Goal: Task Accomplishment & Management: Use online tool/utility

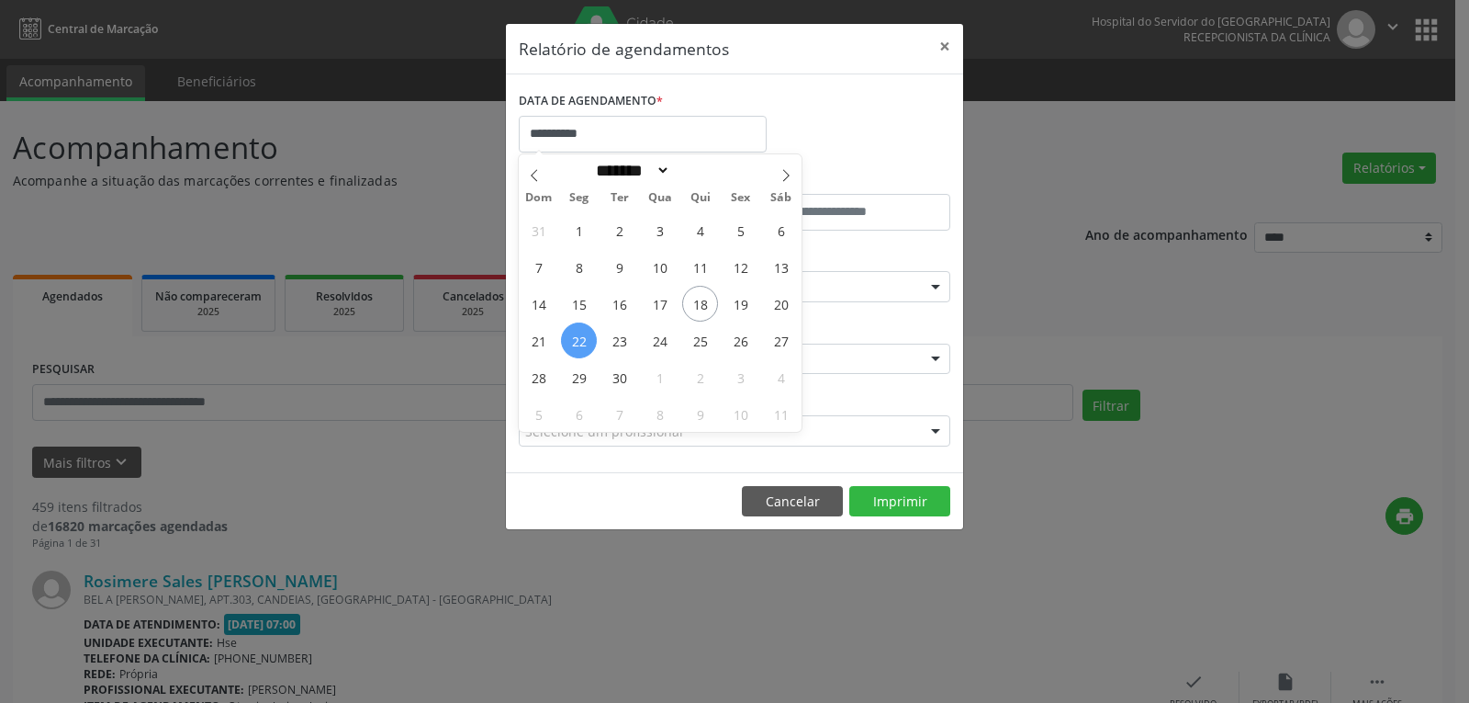
select select "*"
click at [692, 332] on span "25" at bounding box center [700, 340] width 36 height 36
type input "**********"
click at [692, 332] on span "25" at bounding box center [700, 340] width 36 height 36
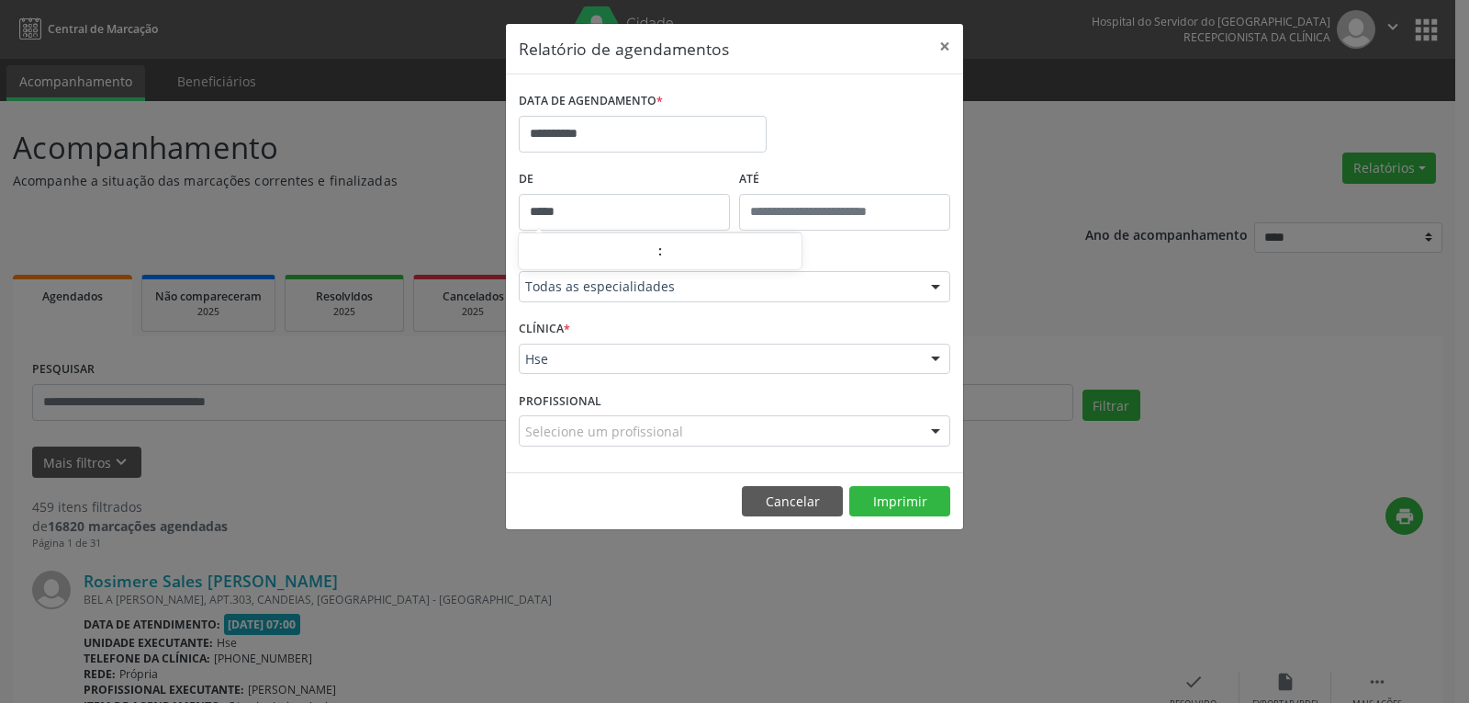
click at [625, 219] on input "*****" at bounding box center [624, 212] width 211 height 37
click at [655, 262] on span at bounding box center [651, 261] width 13 height 18
type input "*****"
type input "**"
click at [648, 245] on span at bounding box center [651, 242] width 13 height 18
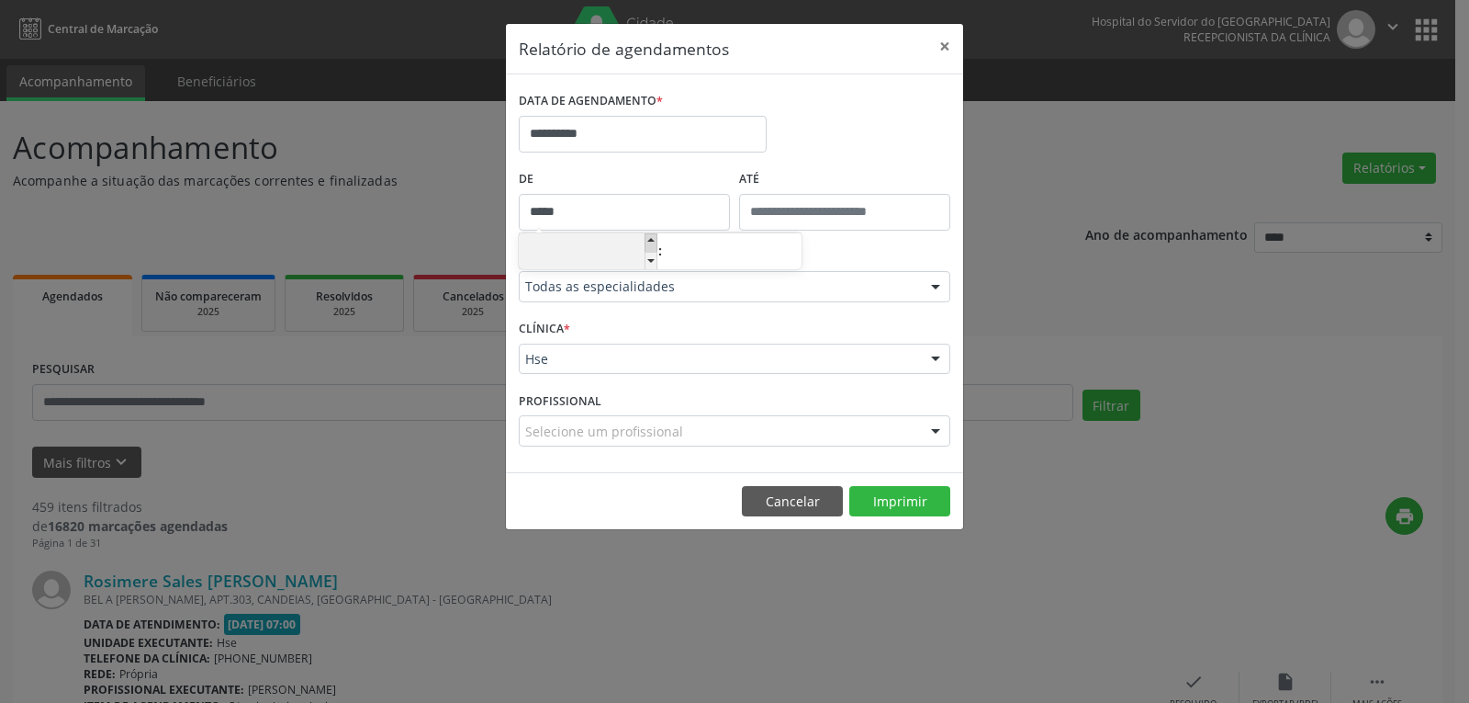
type input "*****"
type input "**"
click at [762, 493] on button "Cancelar" at bounding box center [792, 501] width 101 height 31
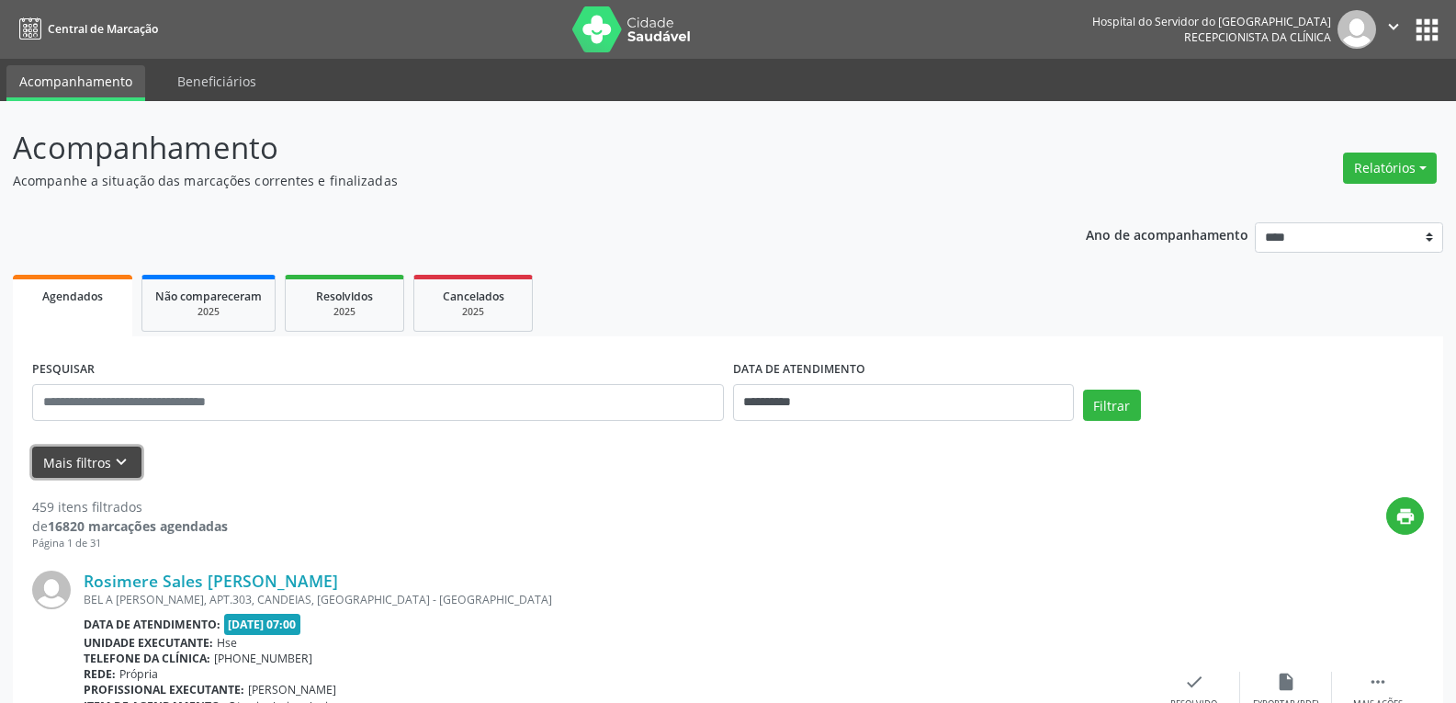
click at [78, 477] on button "Mais filtros keyboard_arrow_down" at bounding box center [86, 462] width 109 height 32
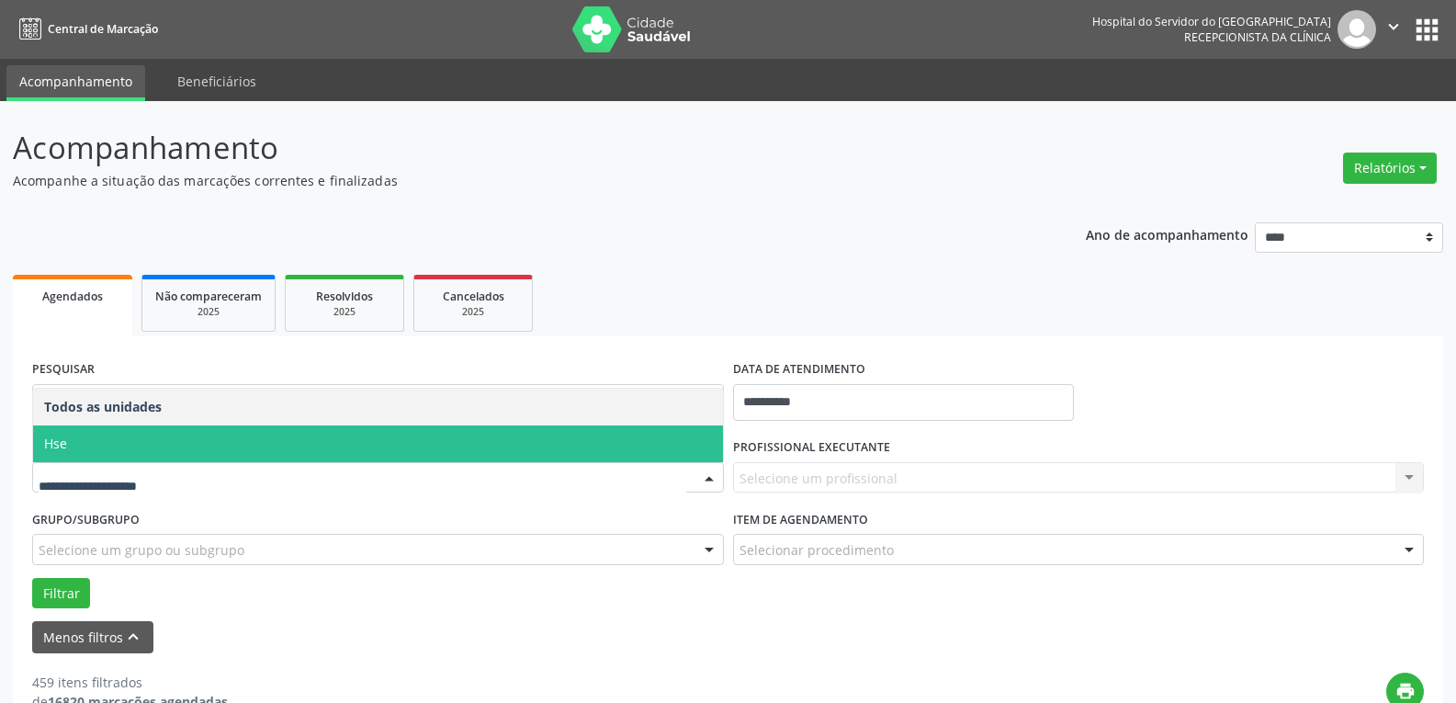
click at [124, 444] on span "Hse" at bounding box center [378, 443] width 690 height 37
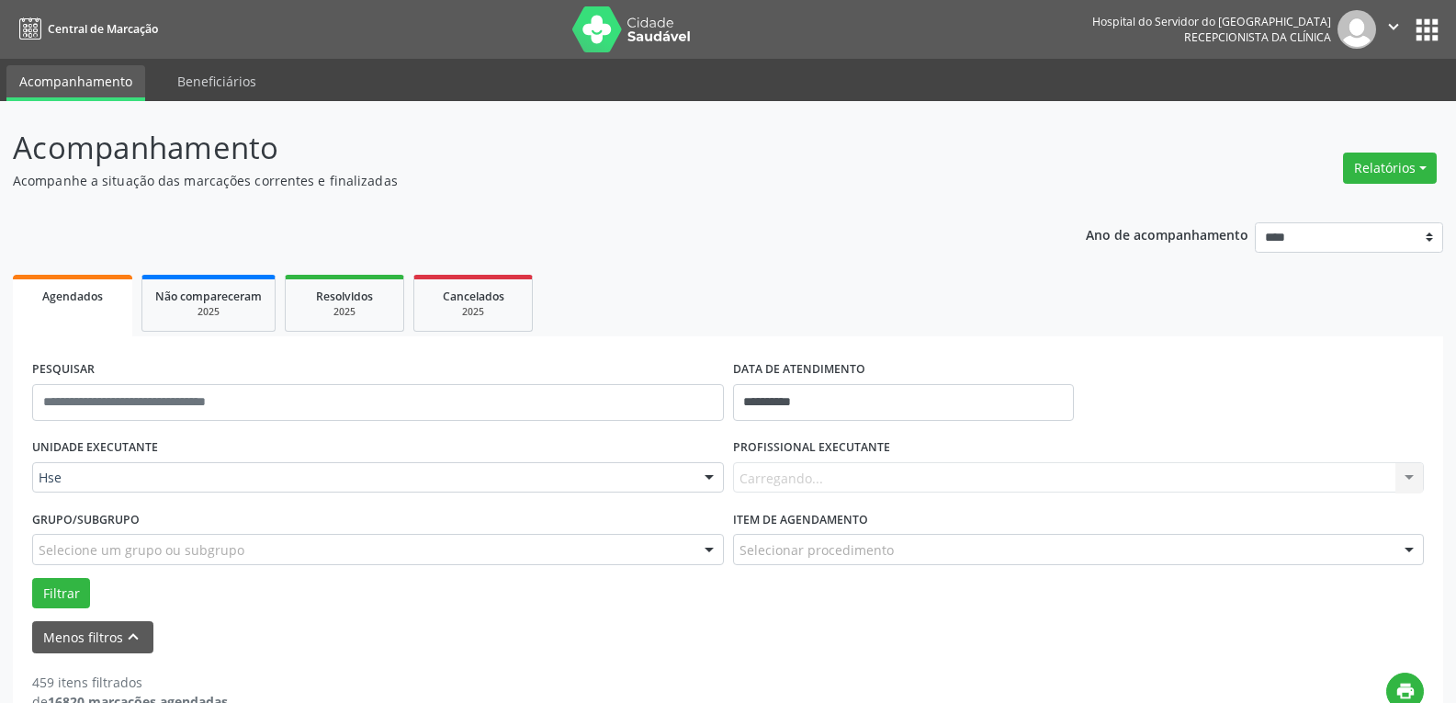
click at [786, 540] on div "Selecionar procedimento" at bounding box center [1079, 549] width 692 height 31
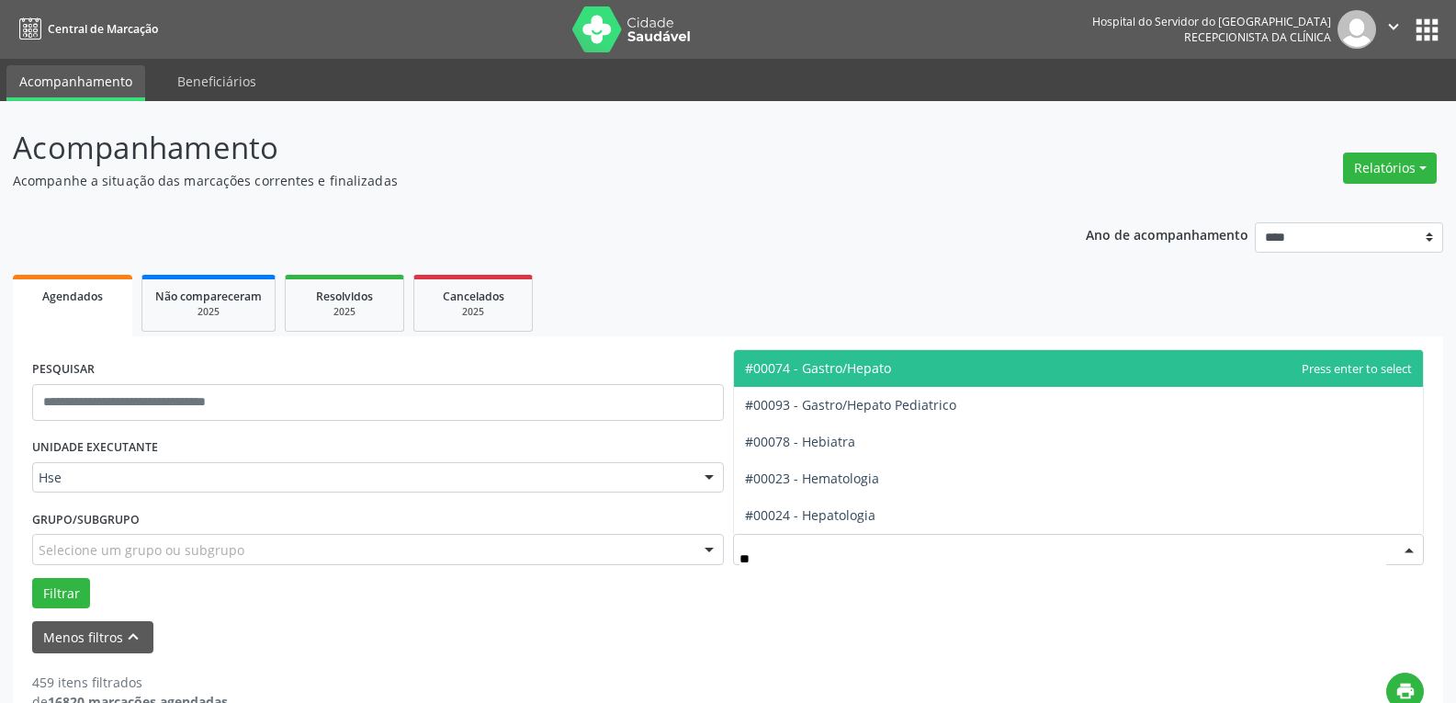
type input "***"
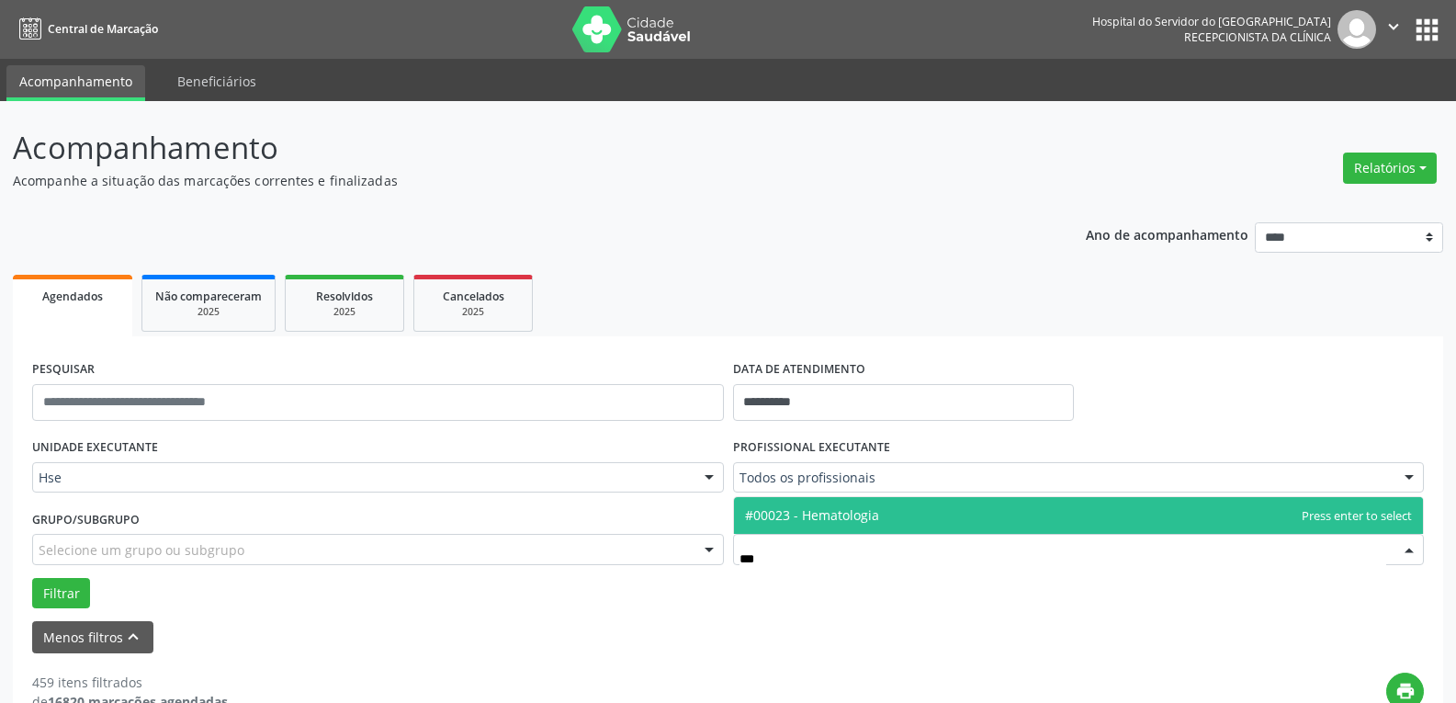
click at [795, 503] on span "#00023 - Hematologia" at bounding box center [1079, 515] width 690 height 37
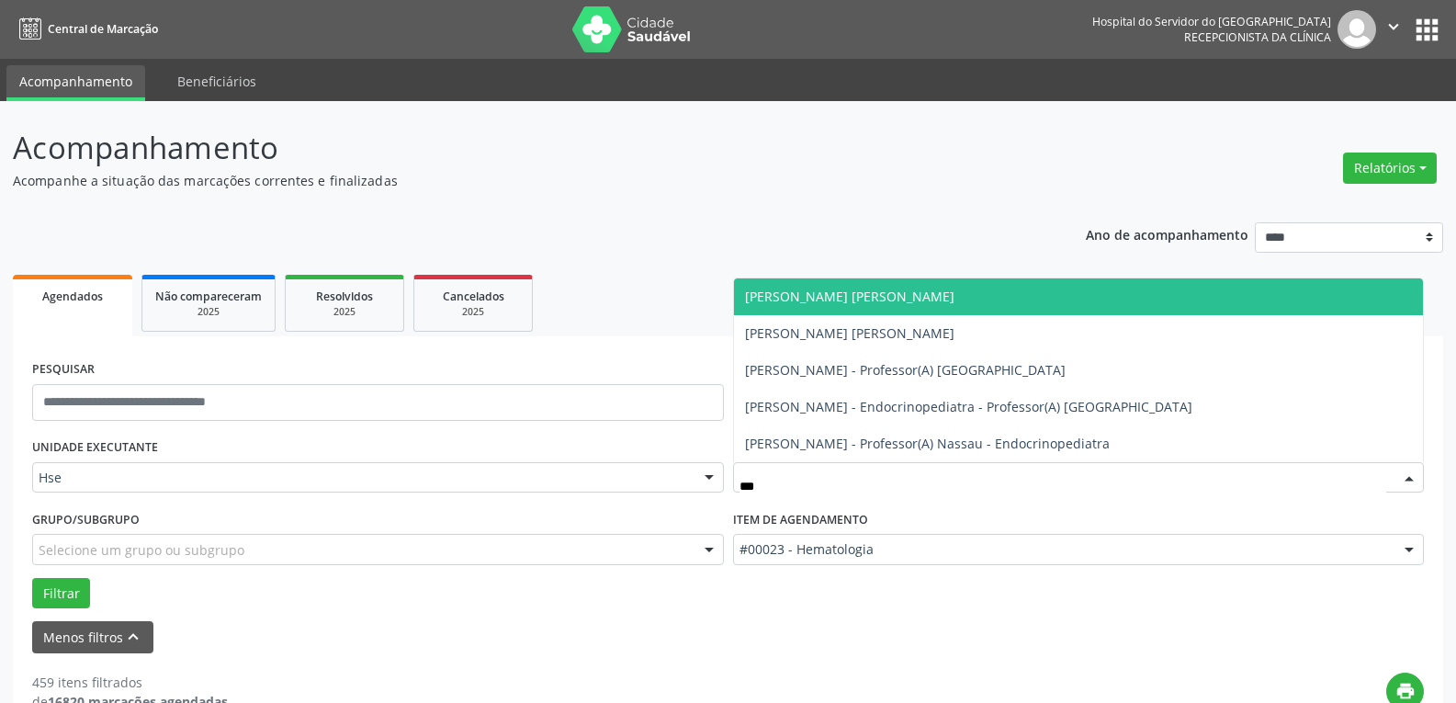
type input "****"
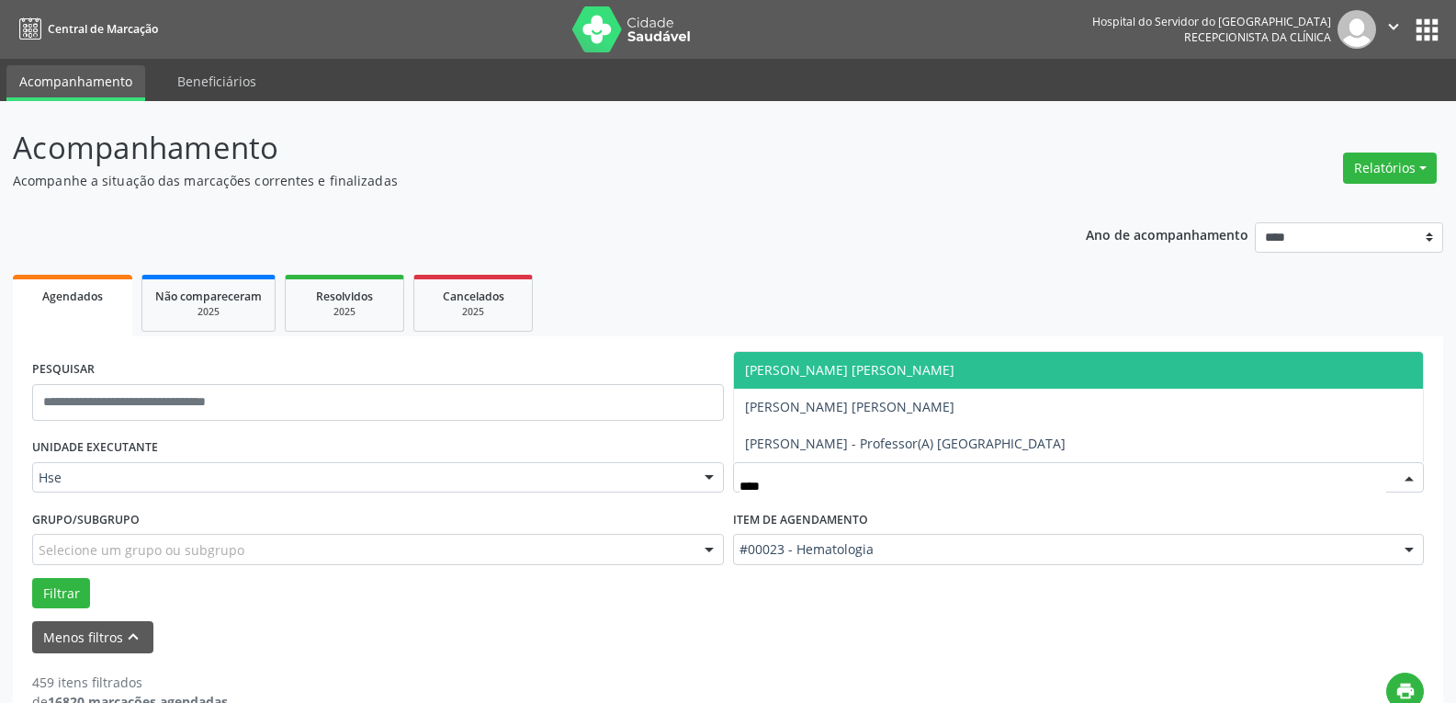
click at [849, 387] on span "[PERSON_NAME] [PERSON_NAME]" at bounding box center [1079, 370] width 690 height 37
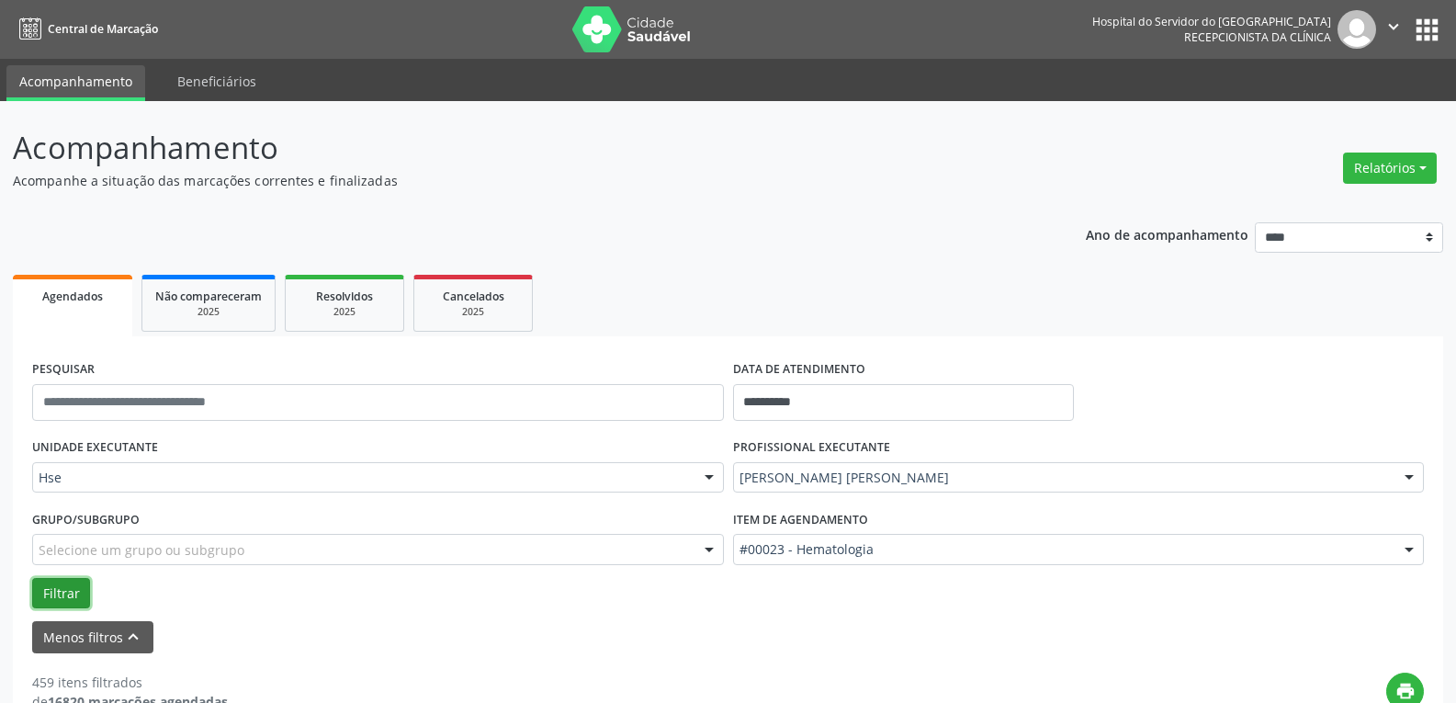
click at [62, 588] on button "Filtrar" at bounding box center [61, 593] width 58 height 31
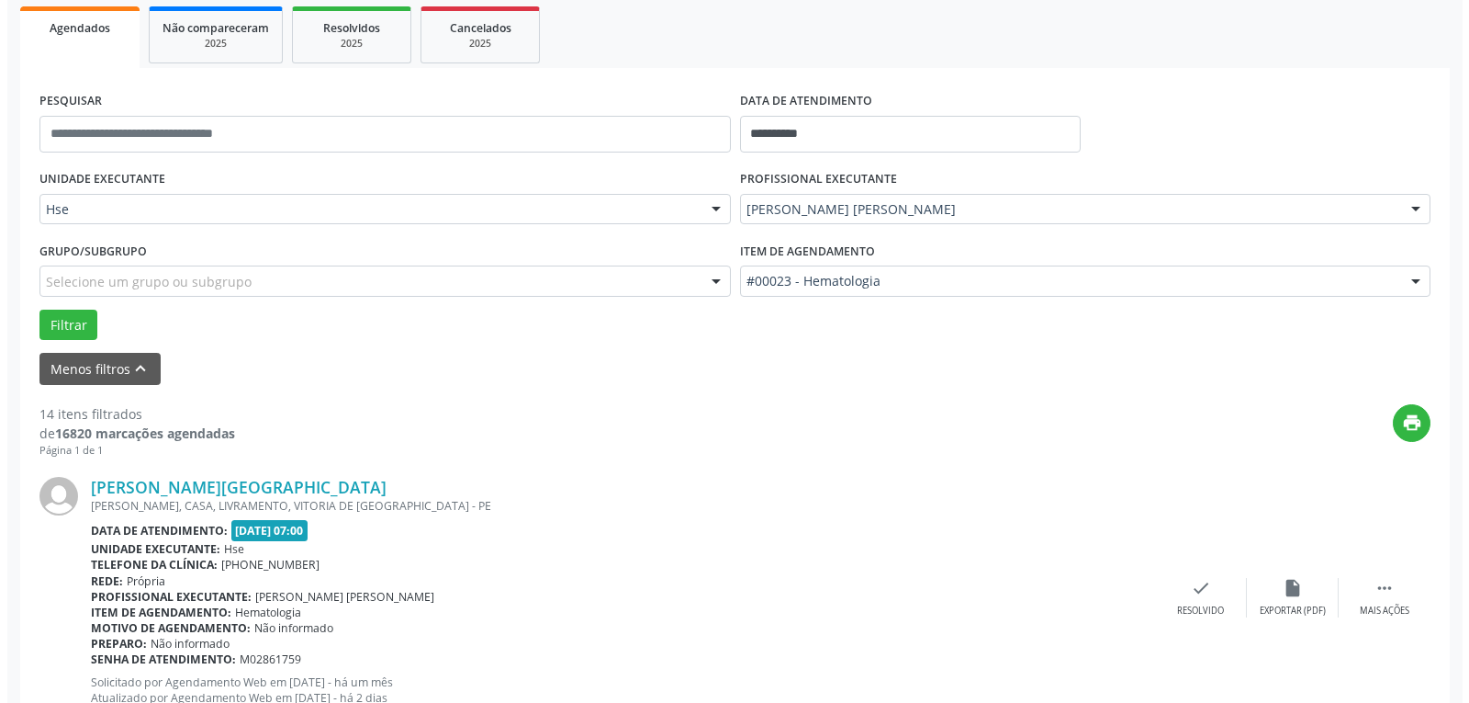
scroll to position [367, 0]
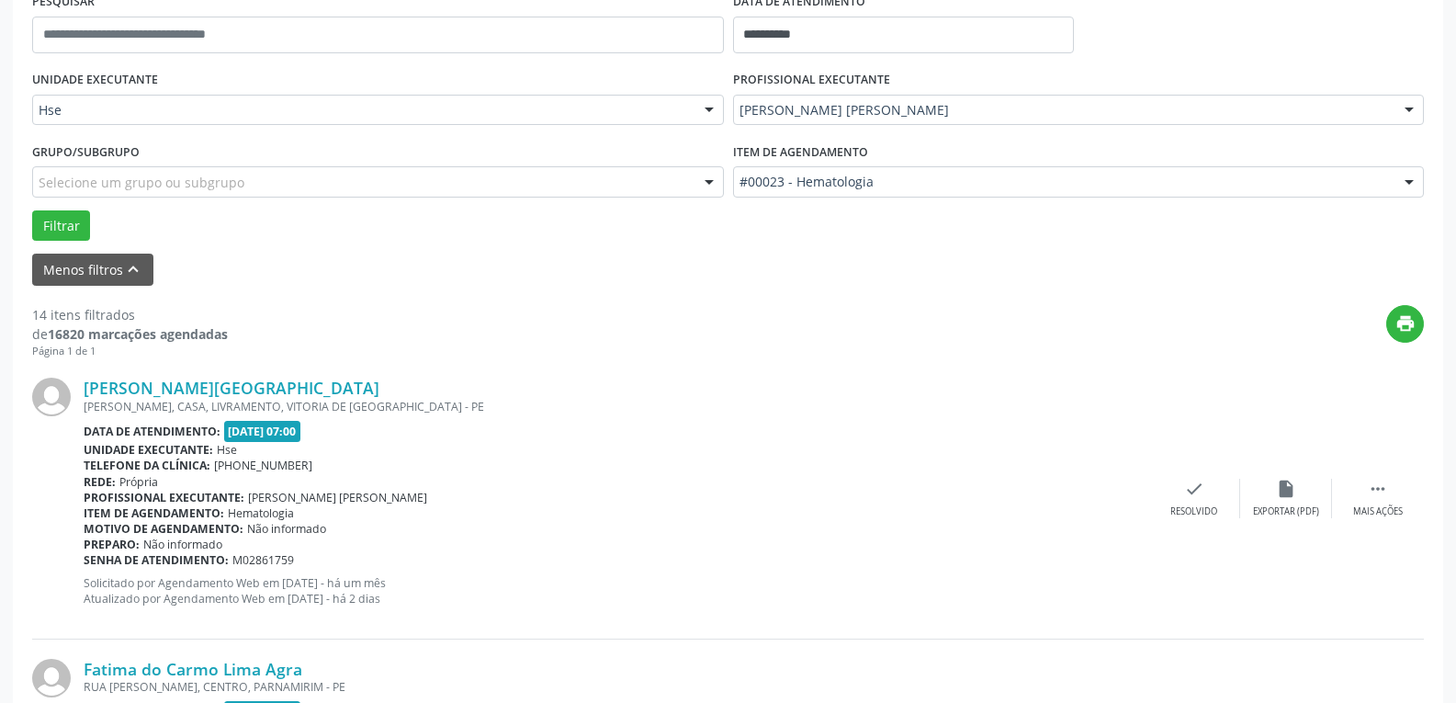
click at [1192, 521] on div "[PERSON_NAME][GEOGRAPHIC_DATA] [PERSON_NAME], CASA, LIVRAMENTO, VITORIA DE [GEO…" at bounding box center [727, 498] width 1391 height 280
click at [1181, 509] on div "Resolvido" at bounding box center [1193, 511] width 47 height 13
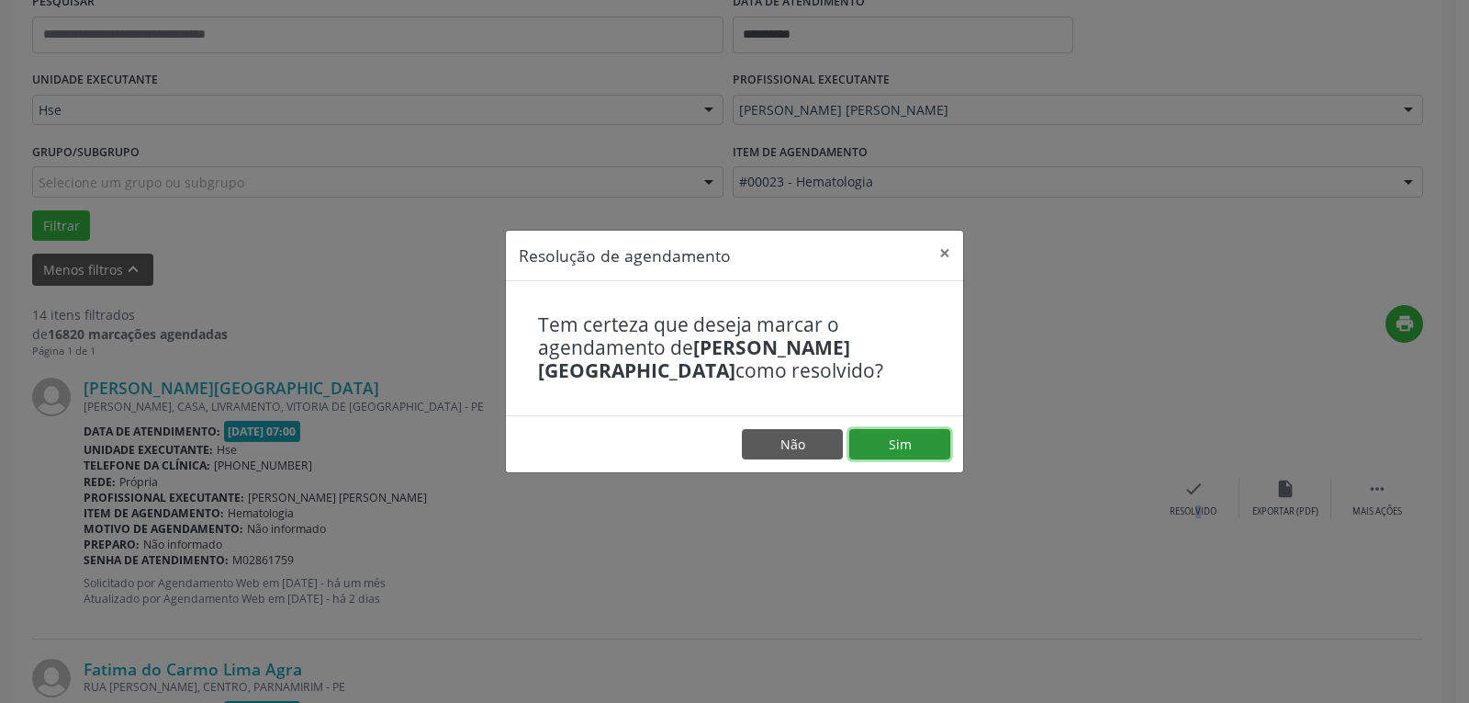
click at [927, 445] on button "Sim" at bounding box center [899, 444] width 101 height 31
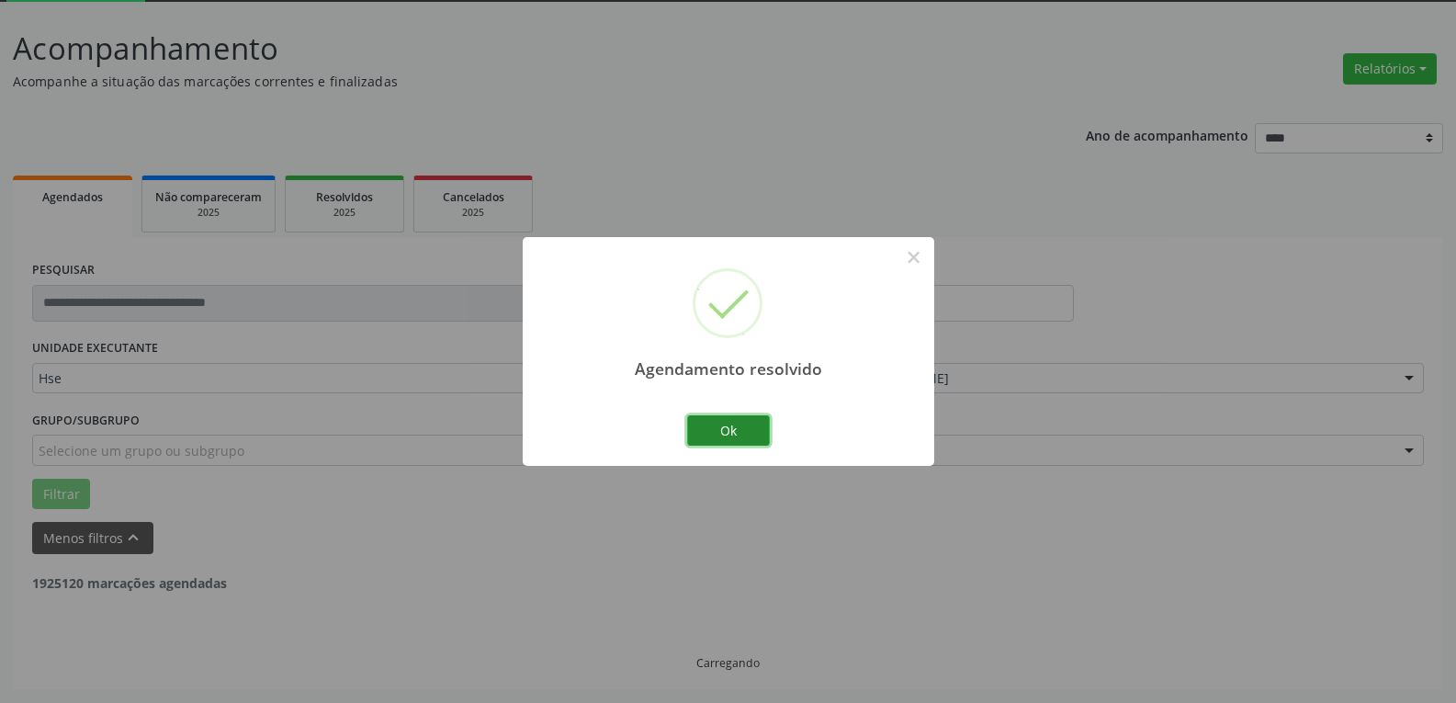
click at [732, 440] on button "Ok" at bounding box center [728, 430] width 83 height 31
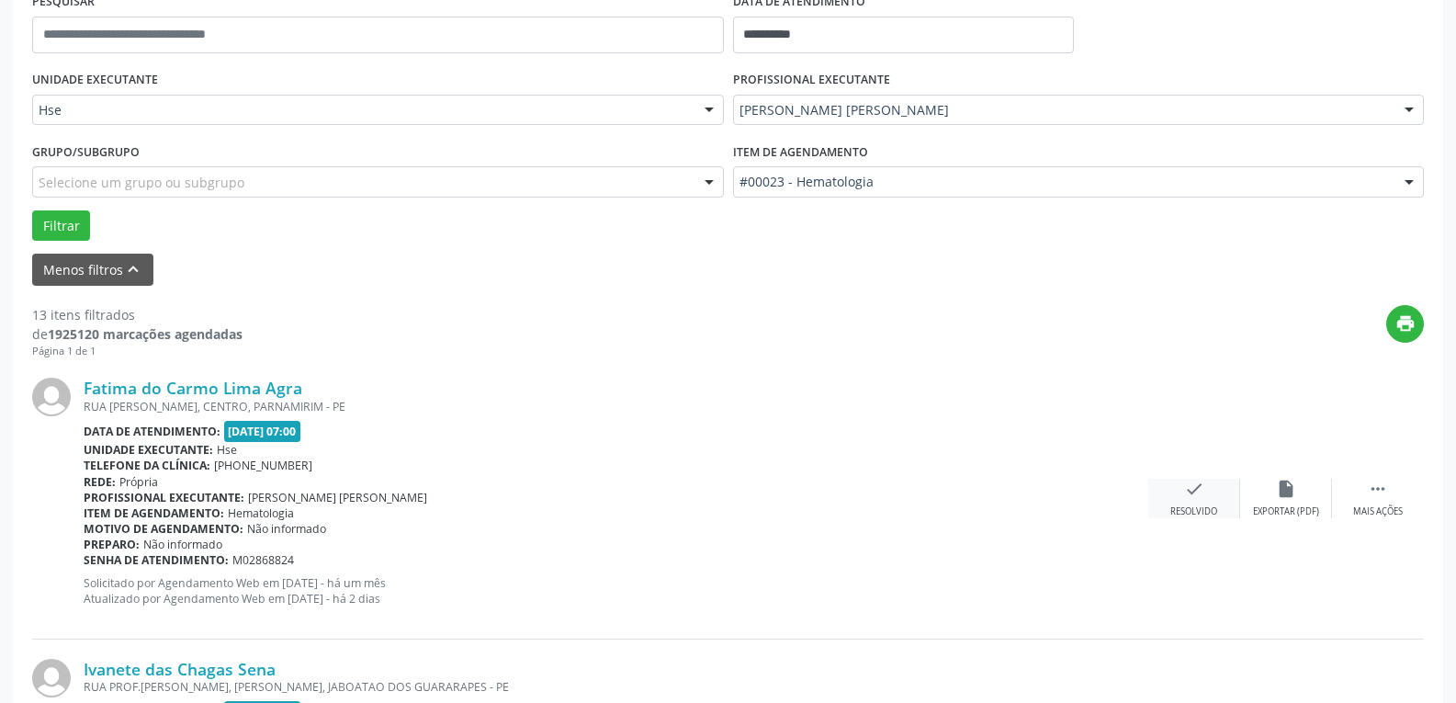
click at [1191, 495] on icon "check" at bounding box center [1194, 488] width 20 height 20
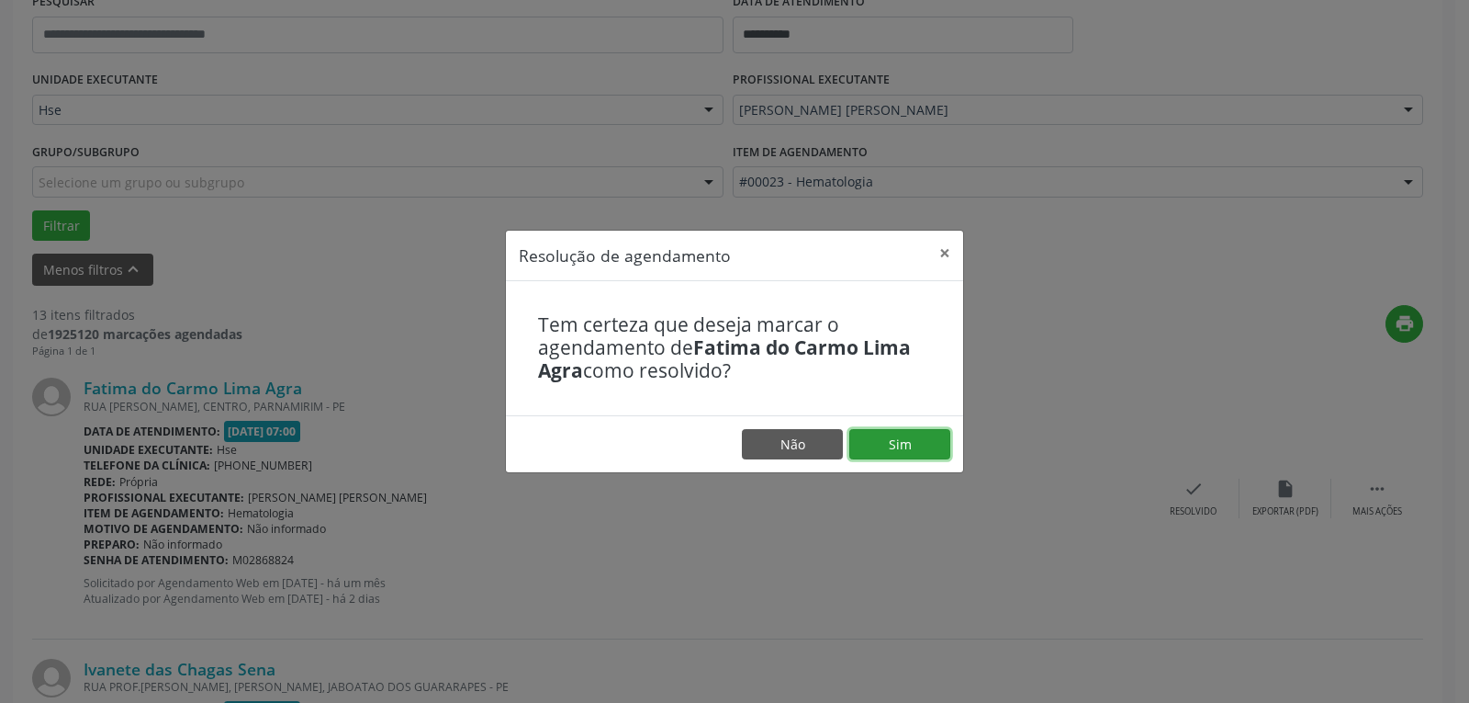
click at [914, 447] on button "Sim" at bounding box center [899, 444] width 101 height 31
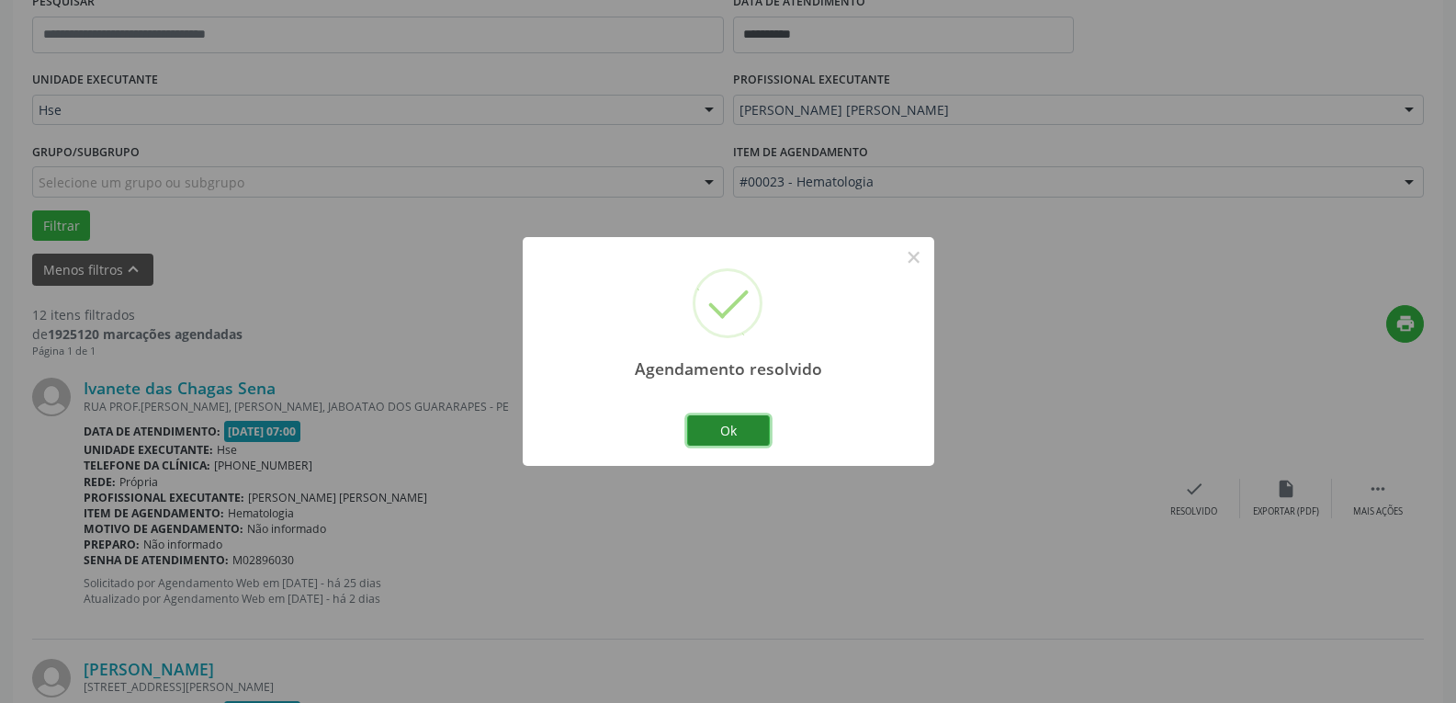
click at [753, 427] on button "Ok" at bounding box center [728, 430] width 83 height 31
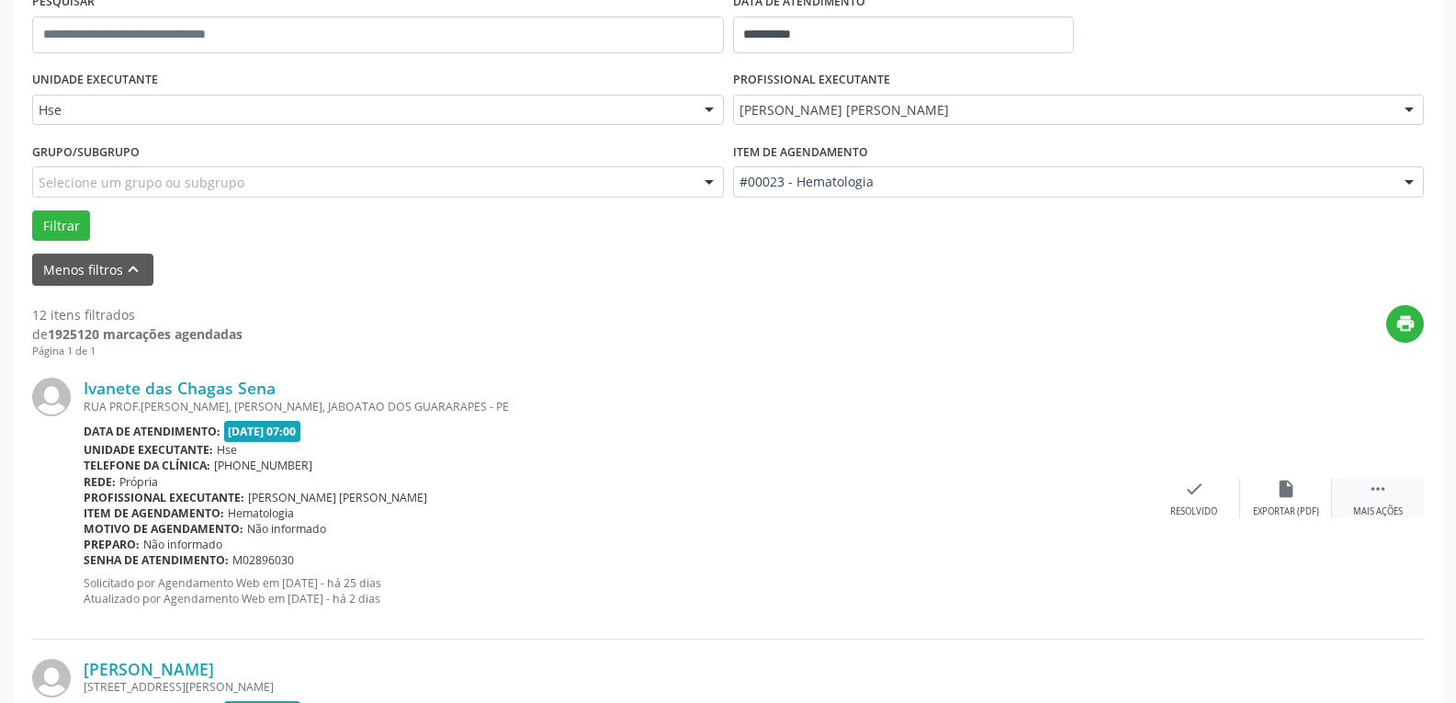
click at [1365, 502] on div " Mais ações" at bounding box center [1378, 497] width 92 height 39
click at [1290, 499] on icon "alarm_off" at bounding box center [1286, 488] width 20 height 20
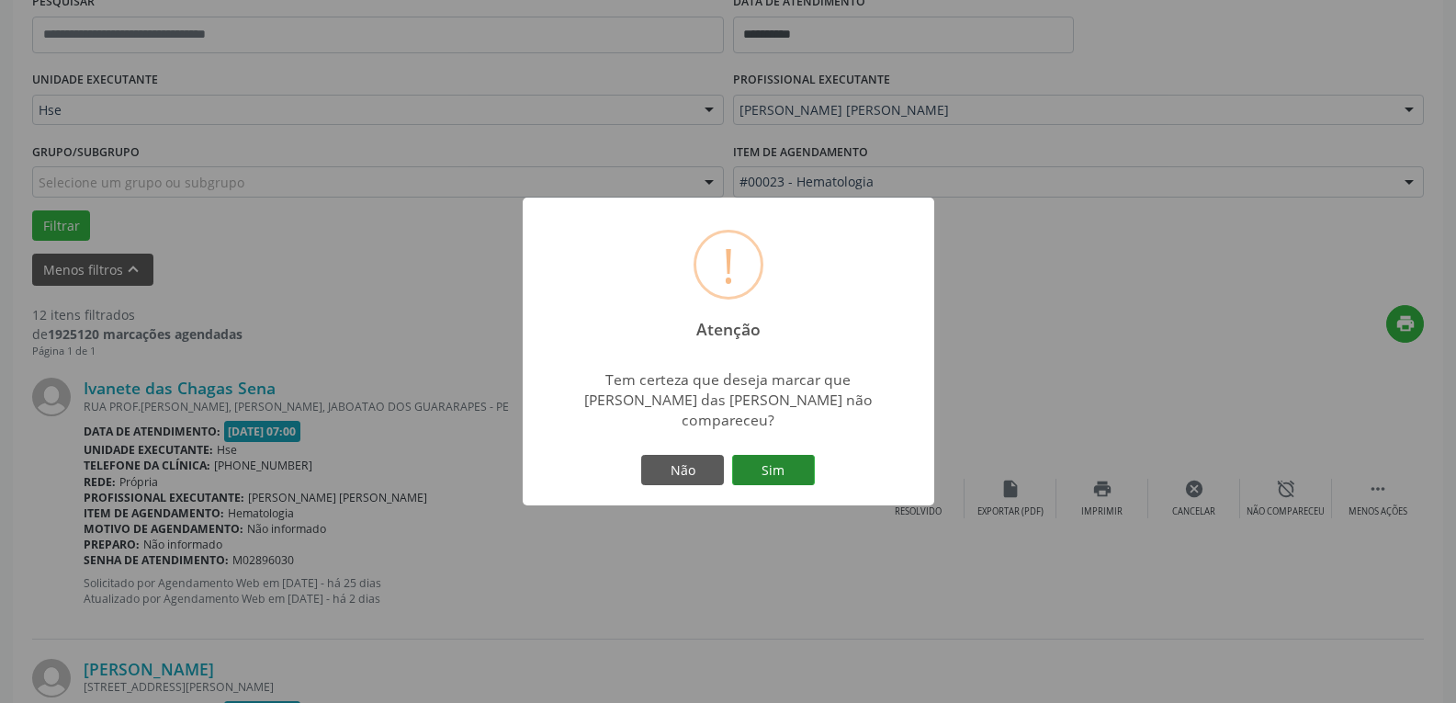
click at [796, 459] on button "Sim" at bounding box center [773, 470] width 83 height 31
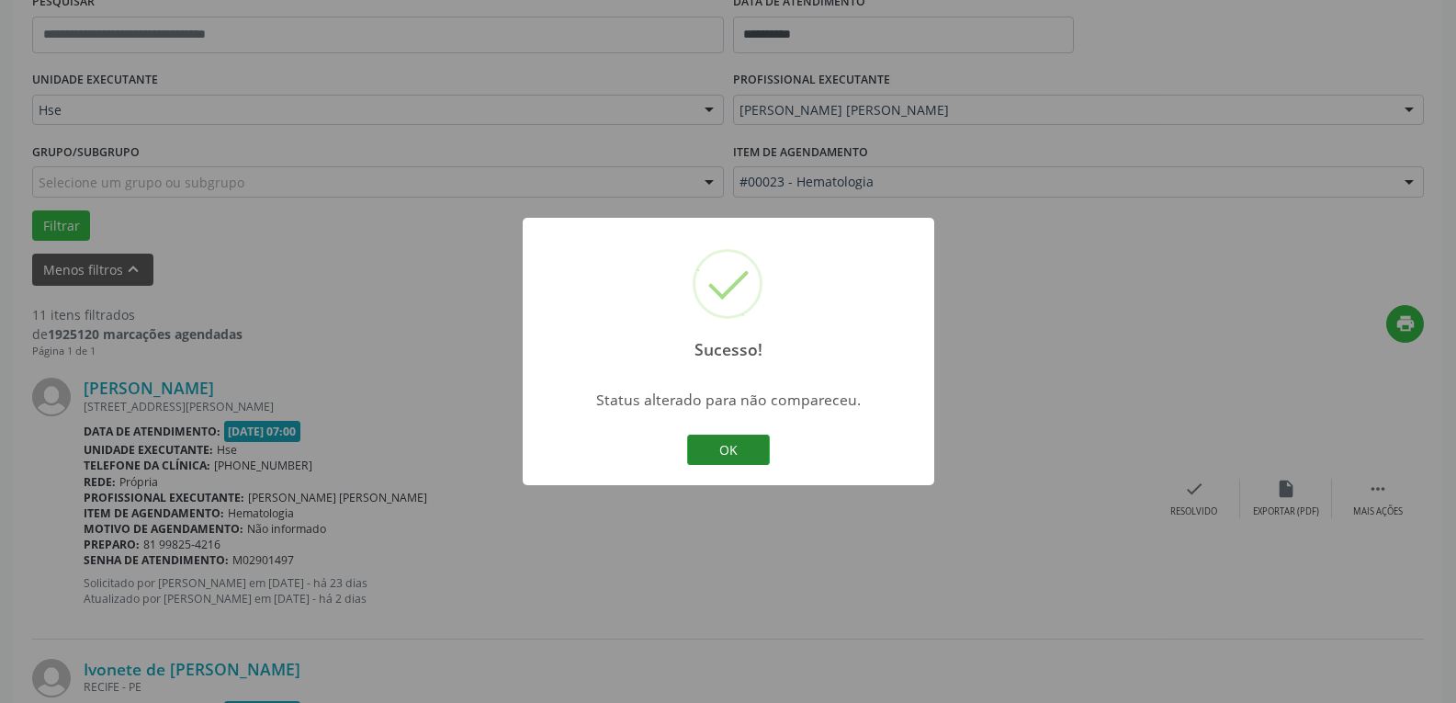
click at [725, 450] on button "OK" at bounding box center [728, 449] width 83 height 31
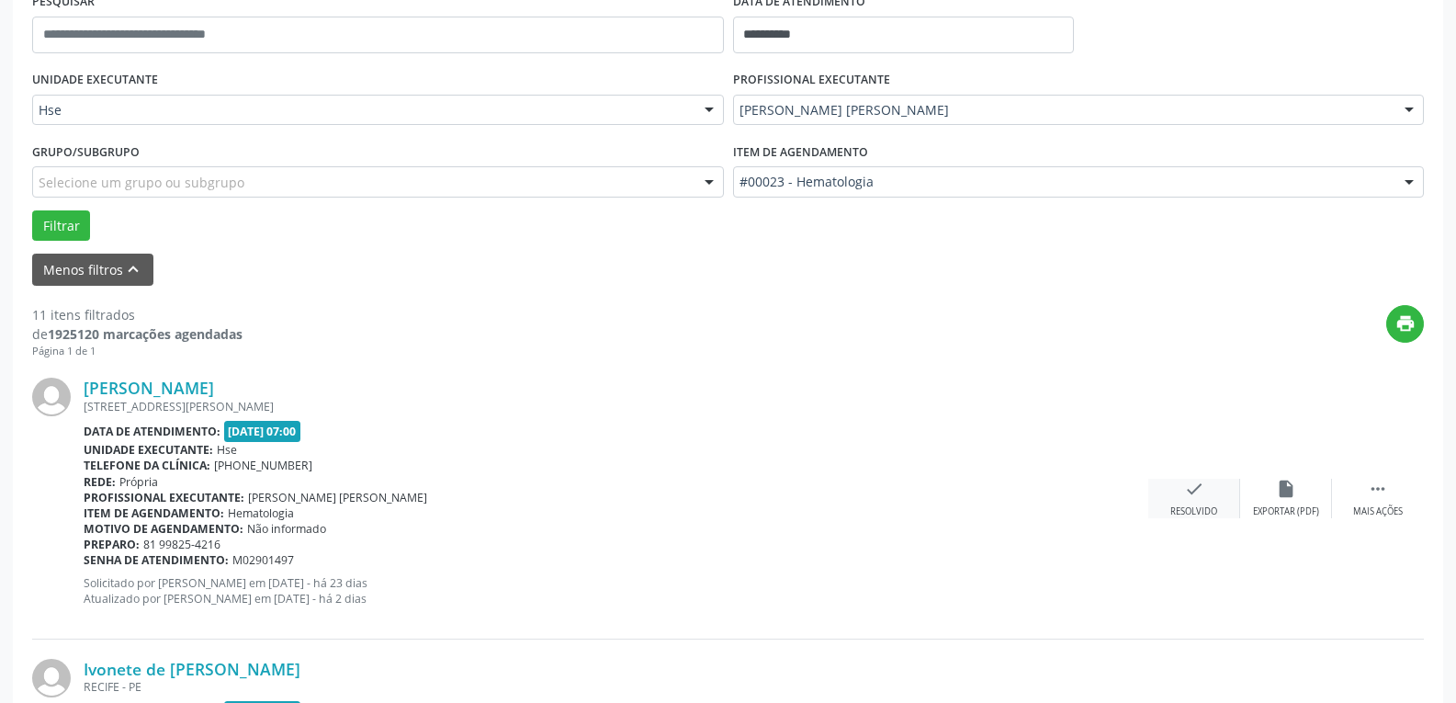
click at [1214, 504] on div "check Resolvido" at bounding box center [1194, 497] width 92 height 39
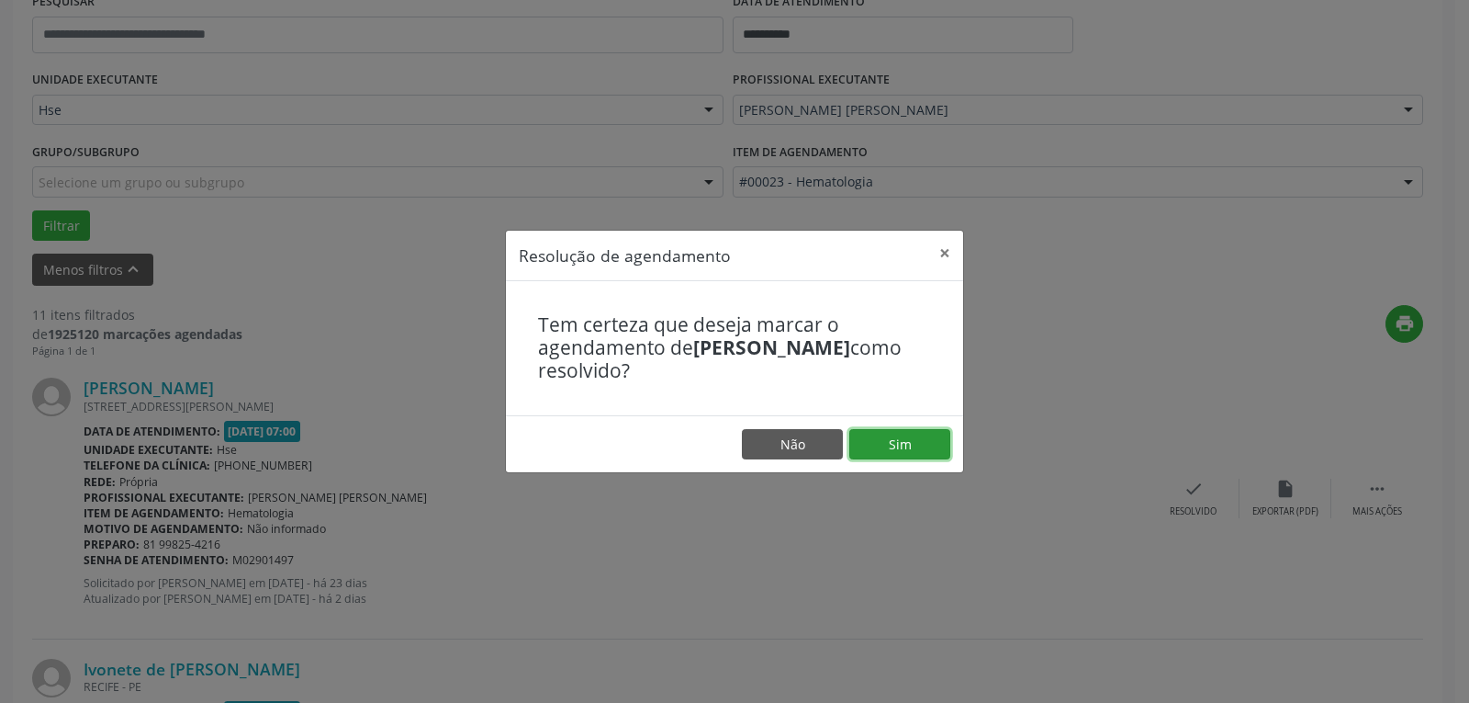
click at [940, 450] on button "Sim" at bounding box center [899, 444] width 101 height 31
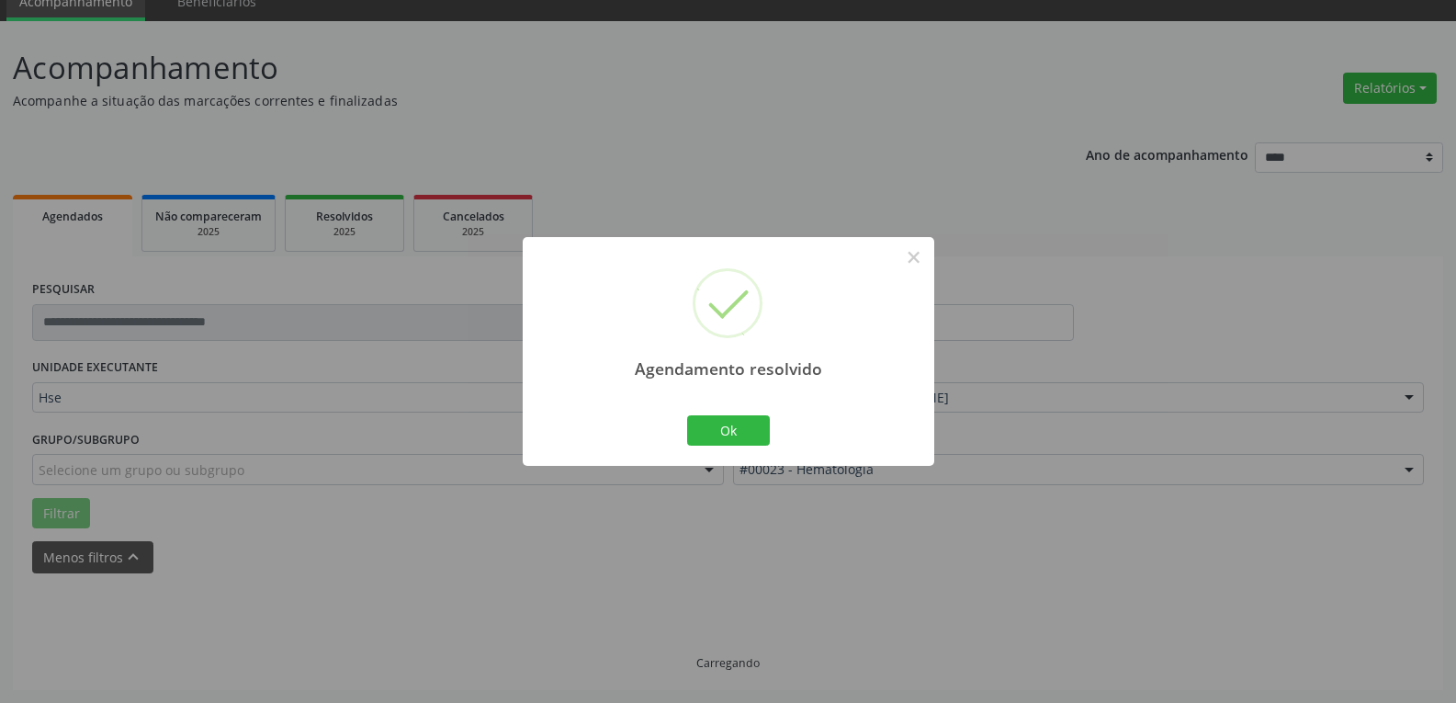
scroll to position [99, 0]
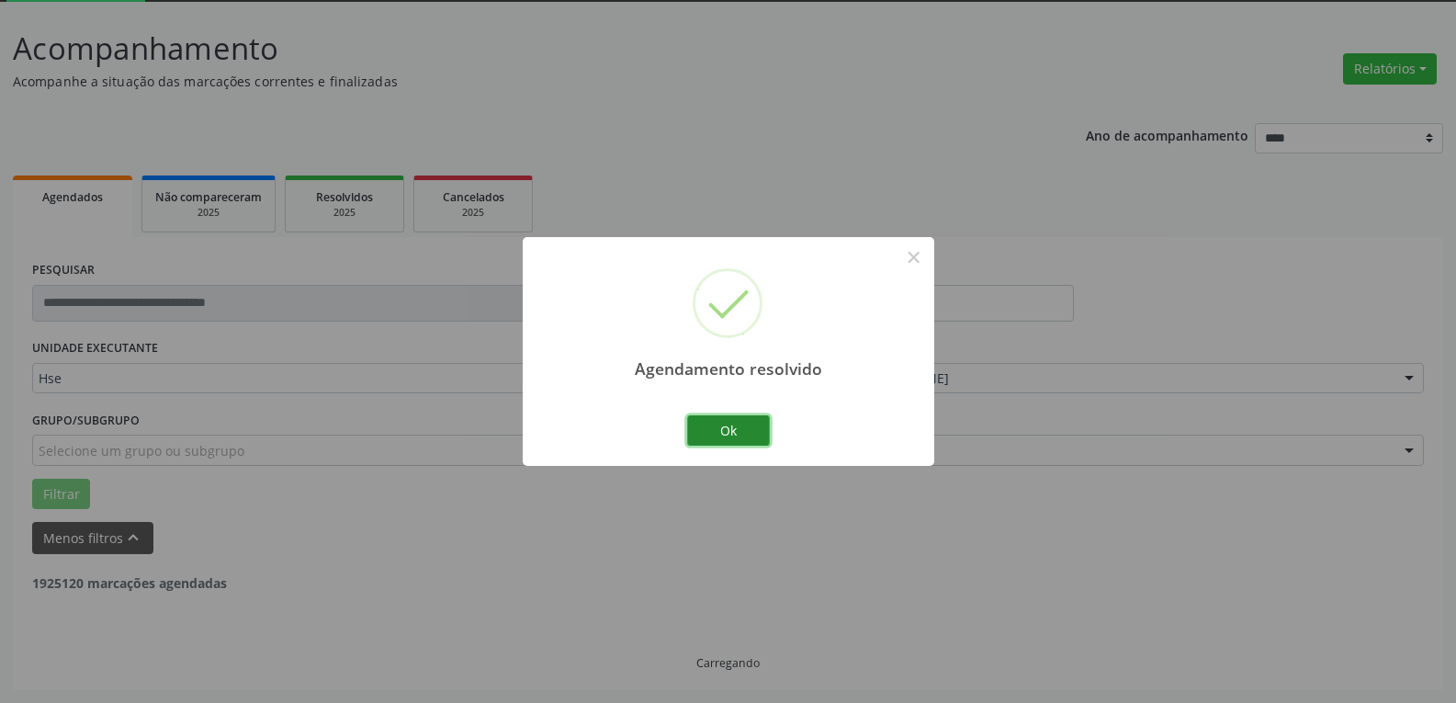
click at [769, 428] on button "Ok" at bounding box center [728, 430] width 83 height 31
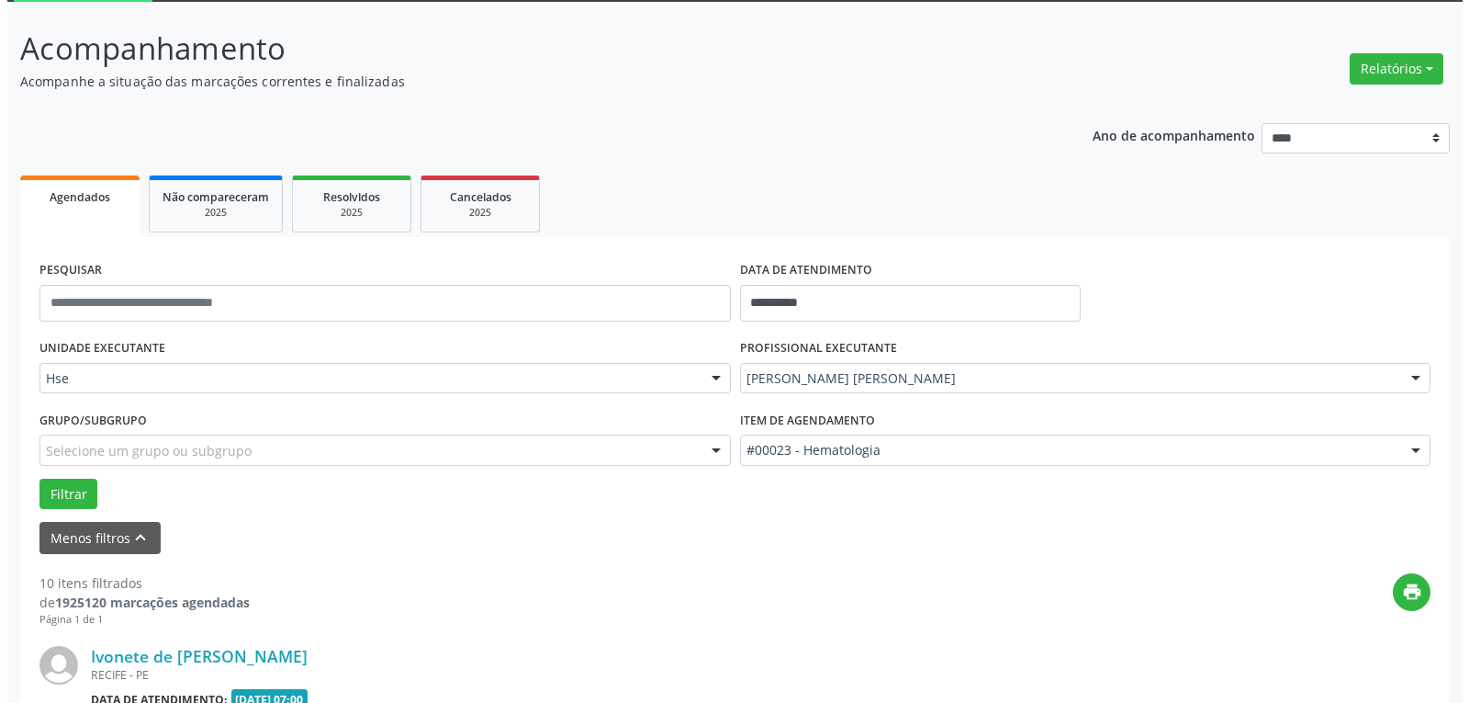
scroll to position [283, 0]
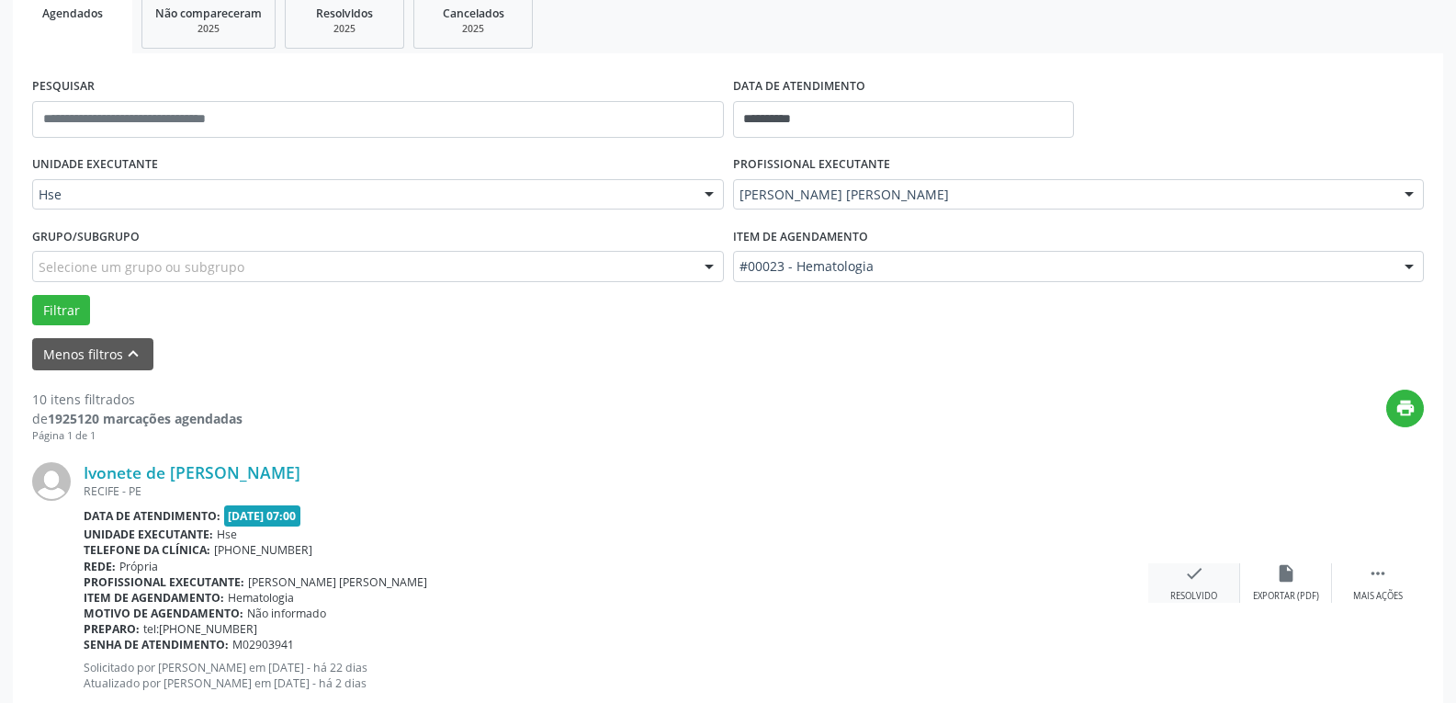
click at [1207, 591] on div "Resolvido" at bounding box center [1193, 596] width 47 height 13
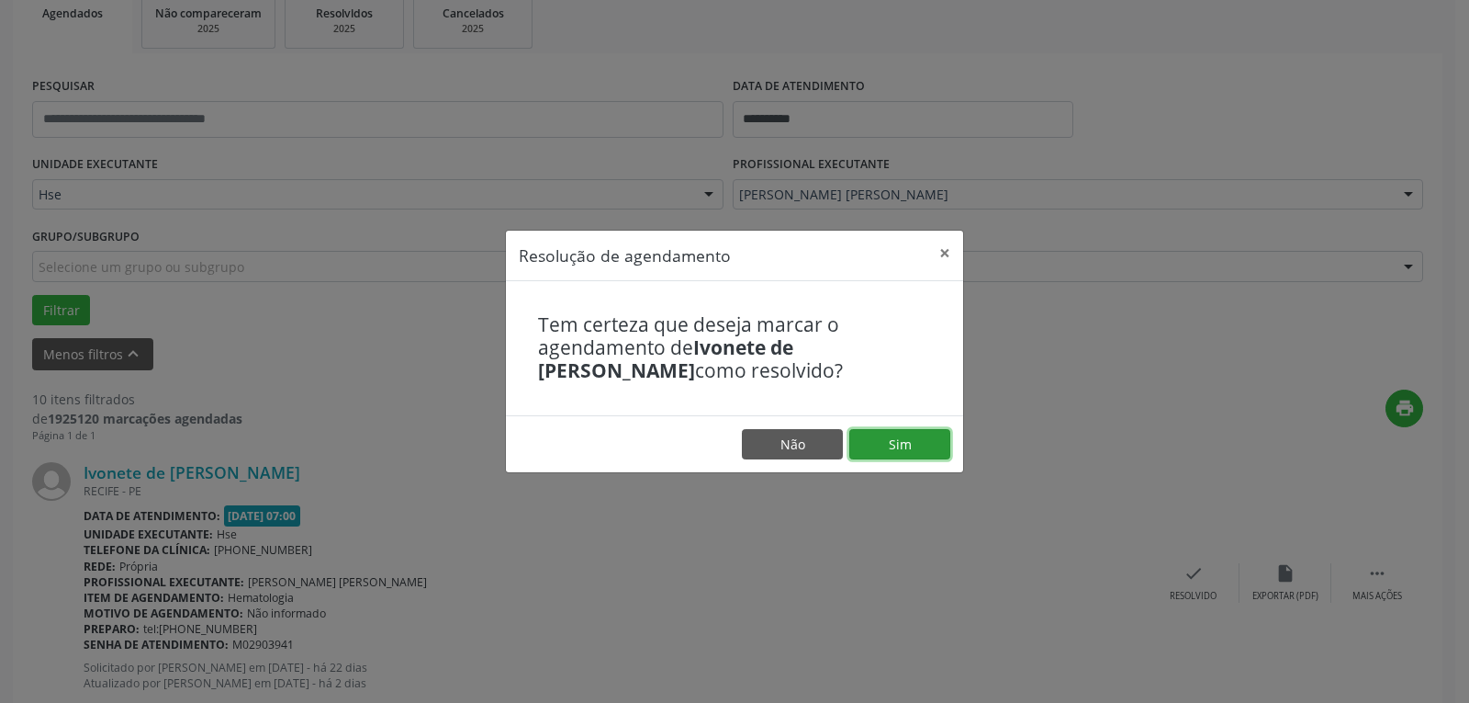
click at [936, 448] on button "Sim" at bounding box center [899, 444] width 101 height 31
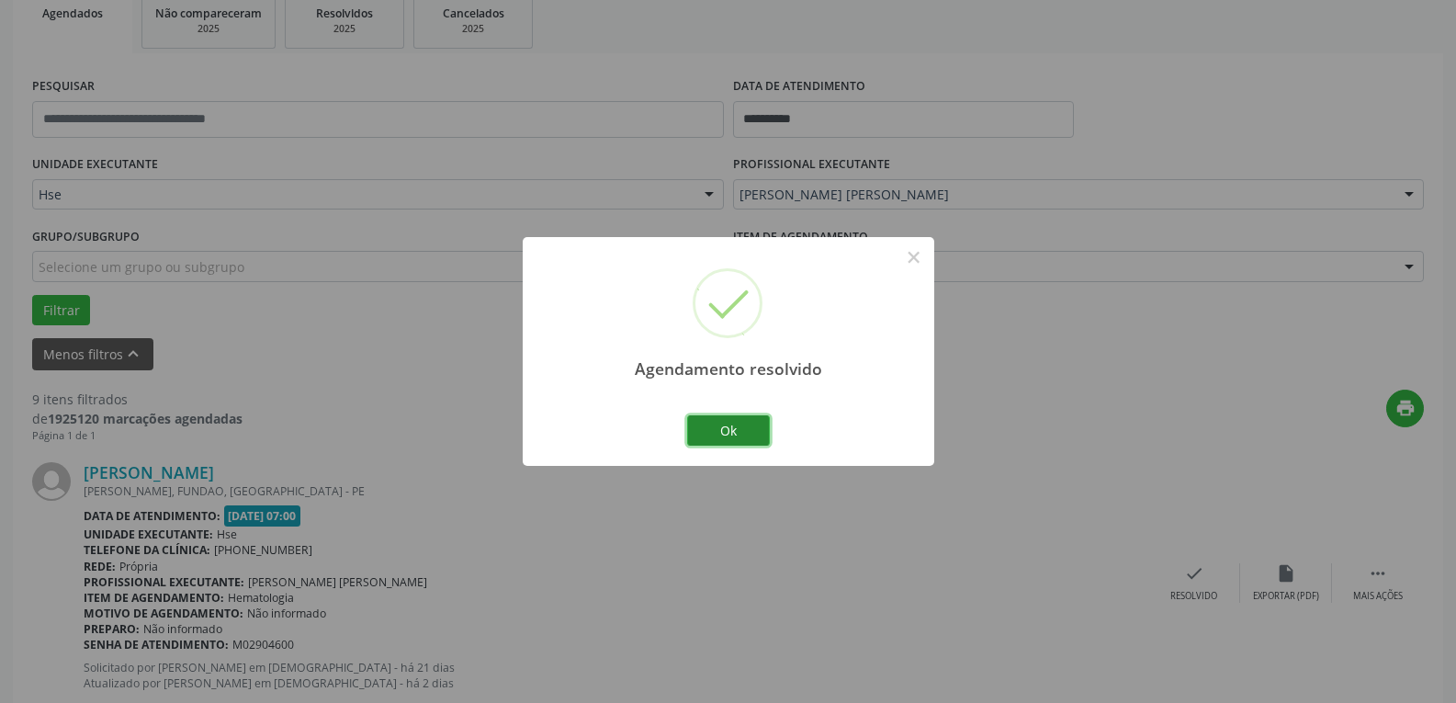
click at [761, 422] on button "Ok" at bounding box center [728, 430] width 83 height 31
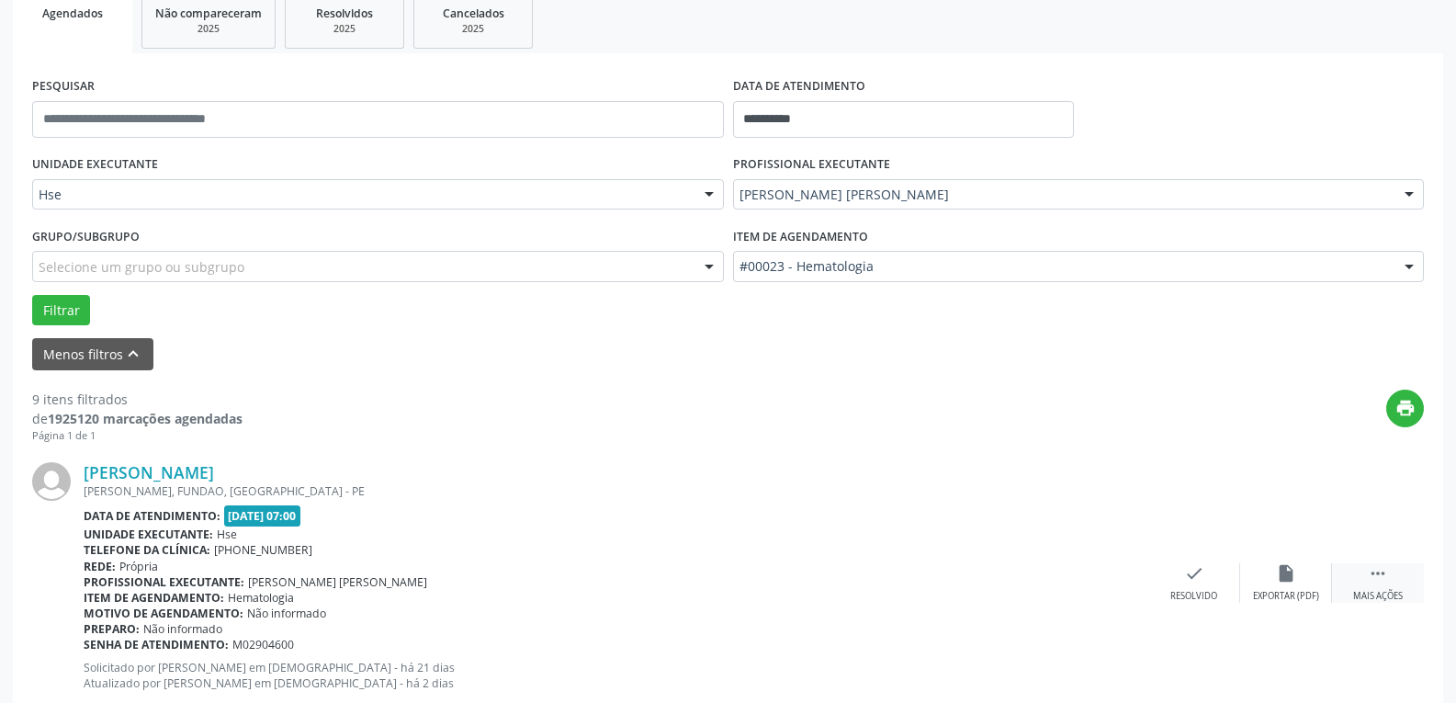
click at [1391, 589] on div " Mais ações" at bounding box center [1378, 582] width 92 height 39
click at [1277, 565] on icon "alarm_off" at bounding box center [1286, 573] width 20 height 20
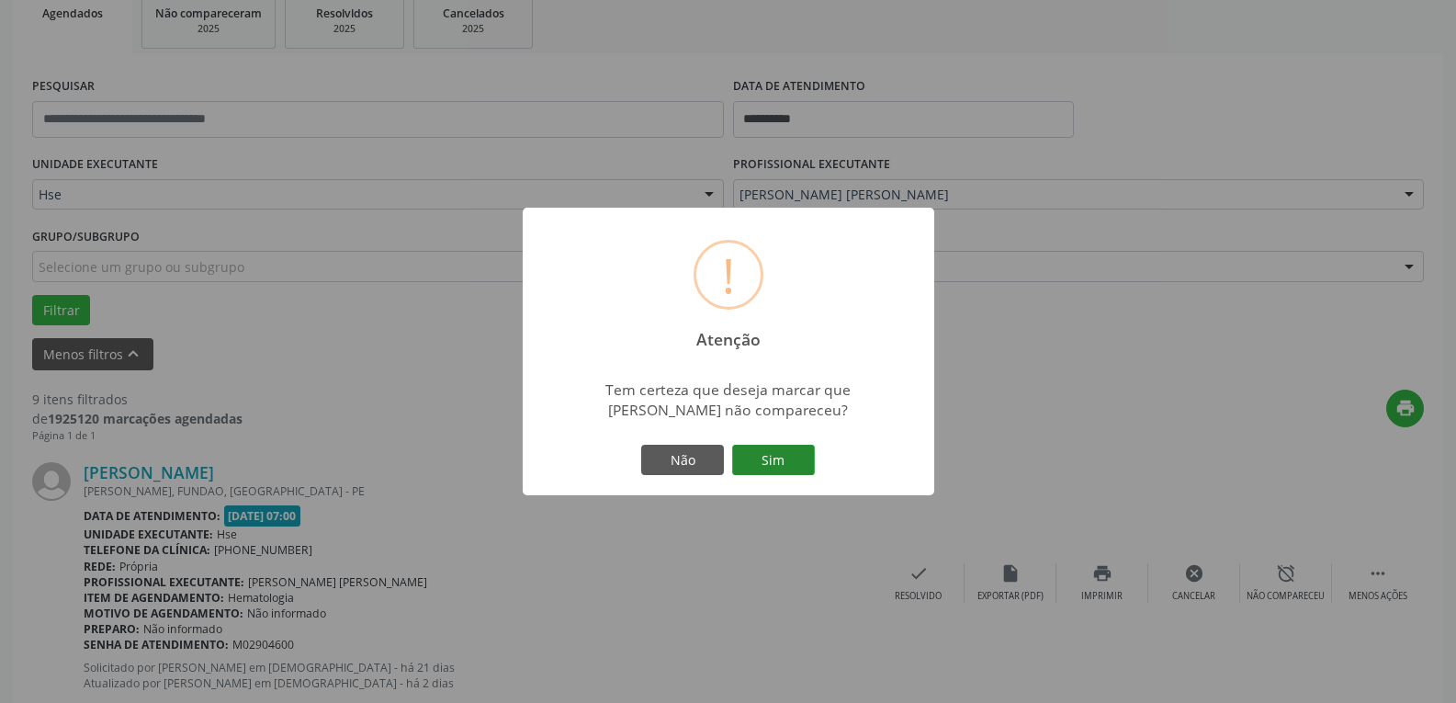
click at [792, 467] on button "Sim" at bounding box center [773, 459] width 83 height 31
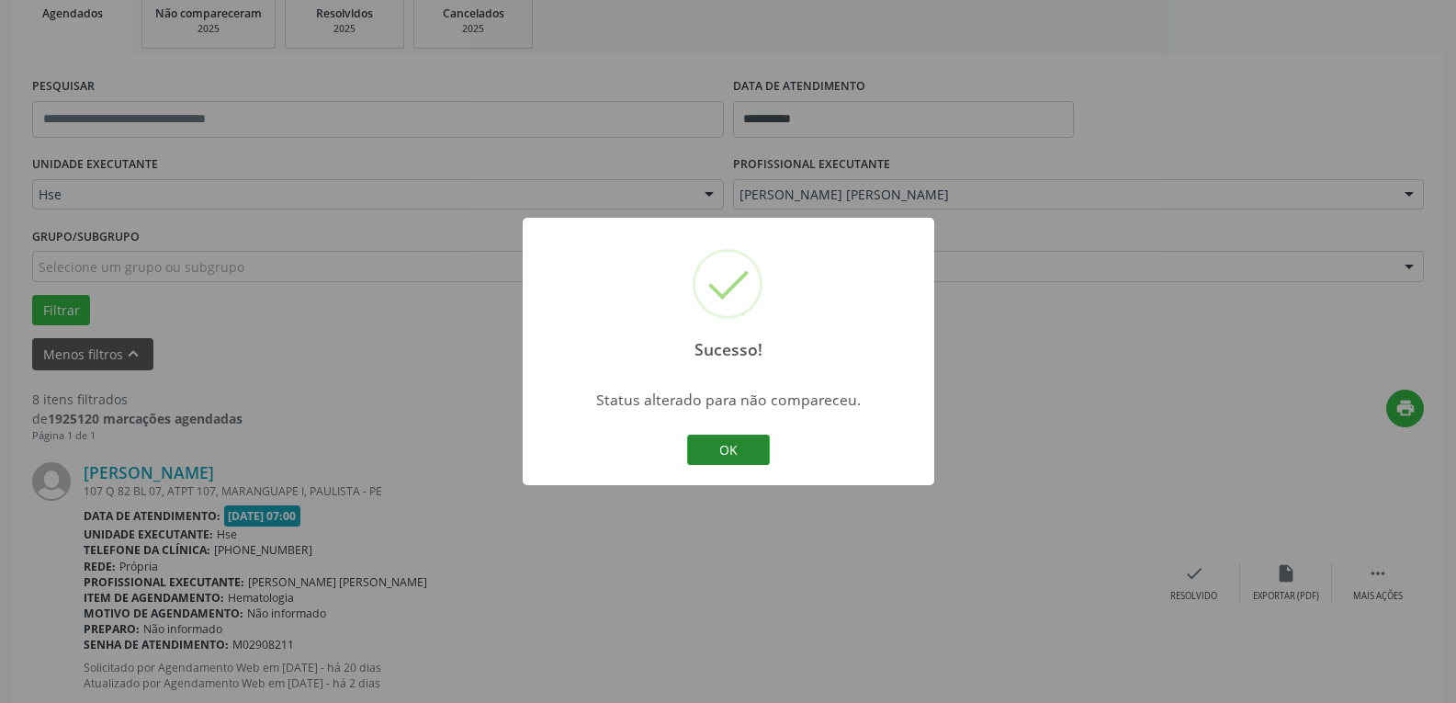
click at [715, 457] on button "OK" at bounding box center [728, 449] width 83 height 31
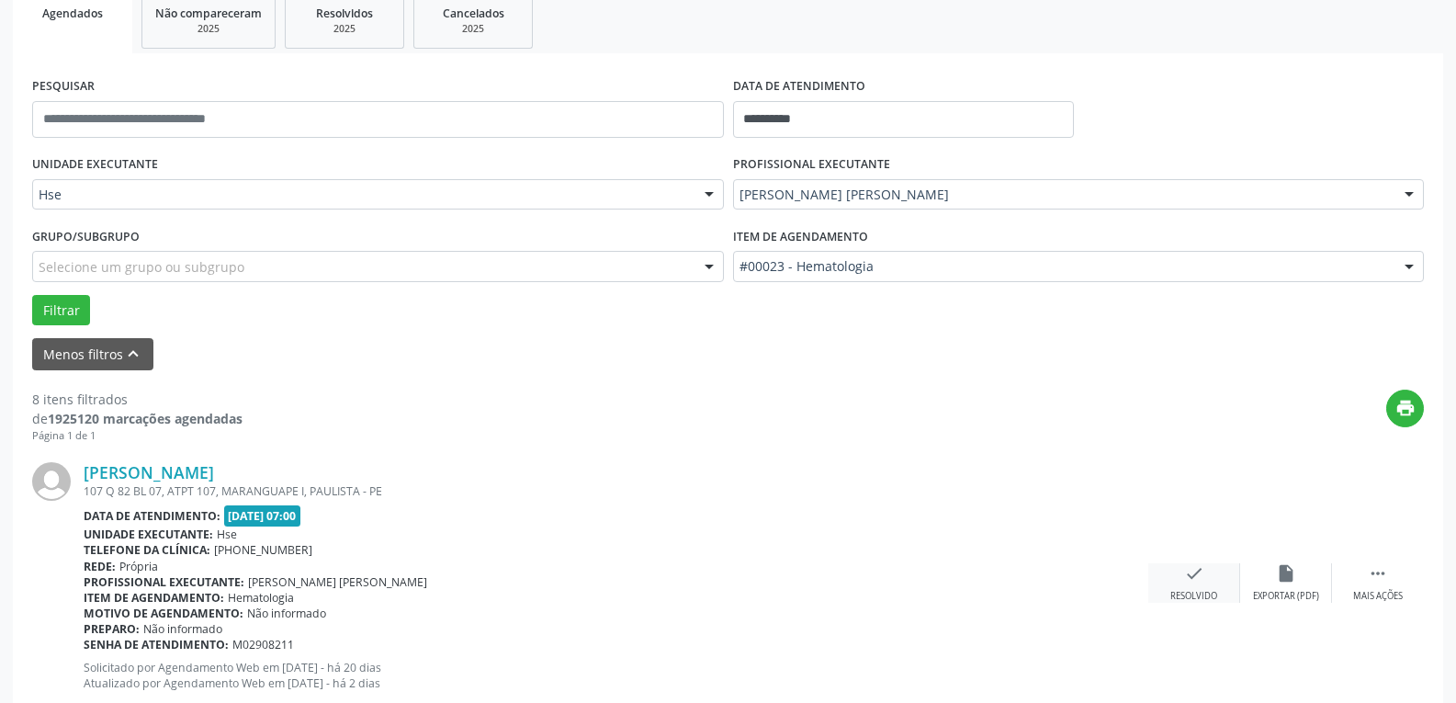
click at [1202, 589] on div "check Resolvido" at bounding box center [1194, 582] width 92 height 39
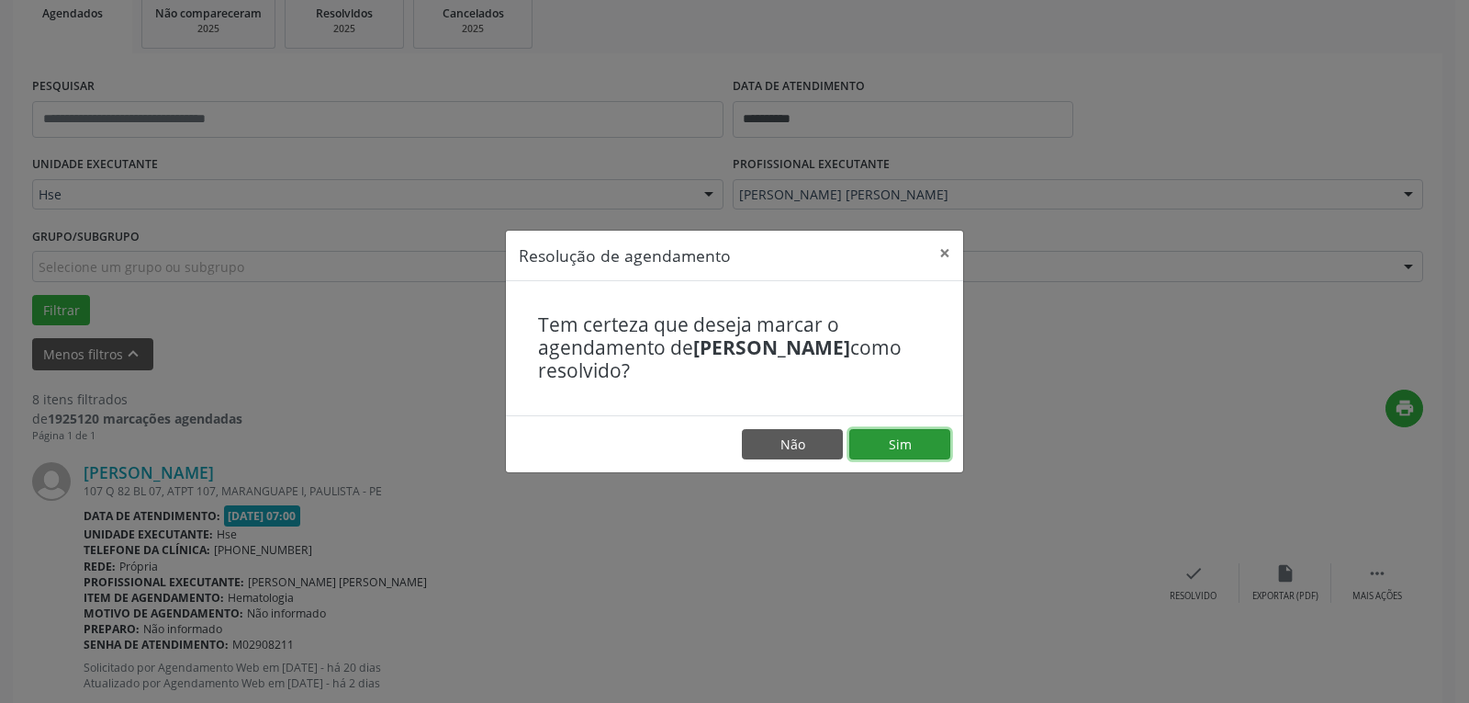
click at [932, 438] on button "Sim" at bounding box center [899, 444] width 101 height 31
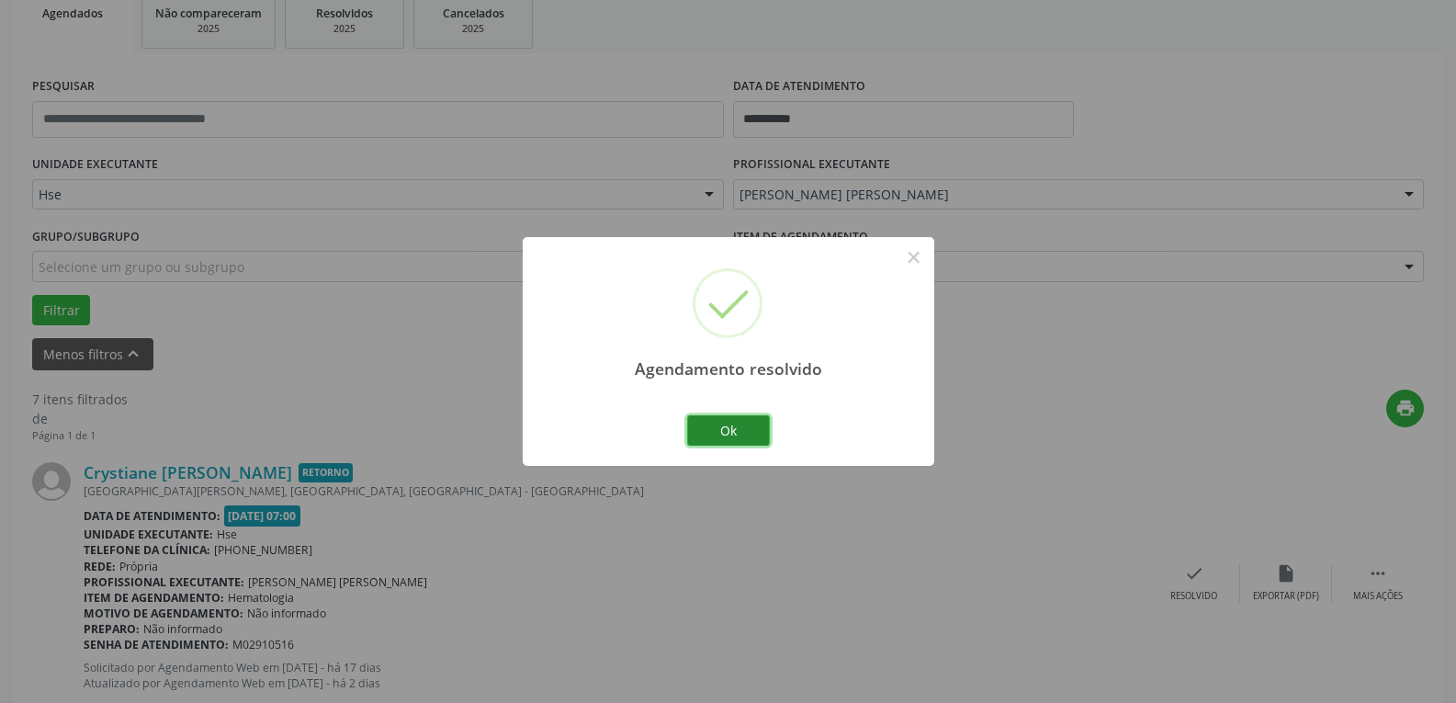
click at [761, 424] on button "Ok" at bounding box center [728, 430] width 83 height 31
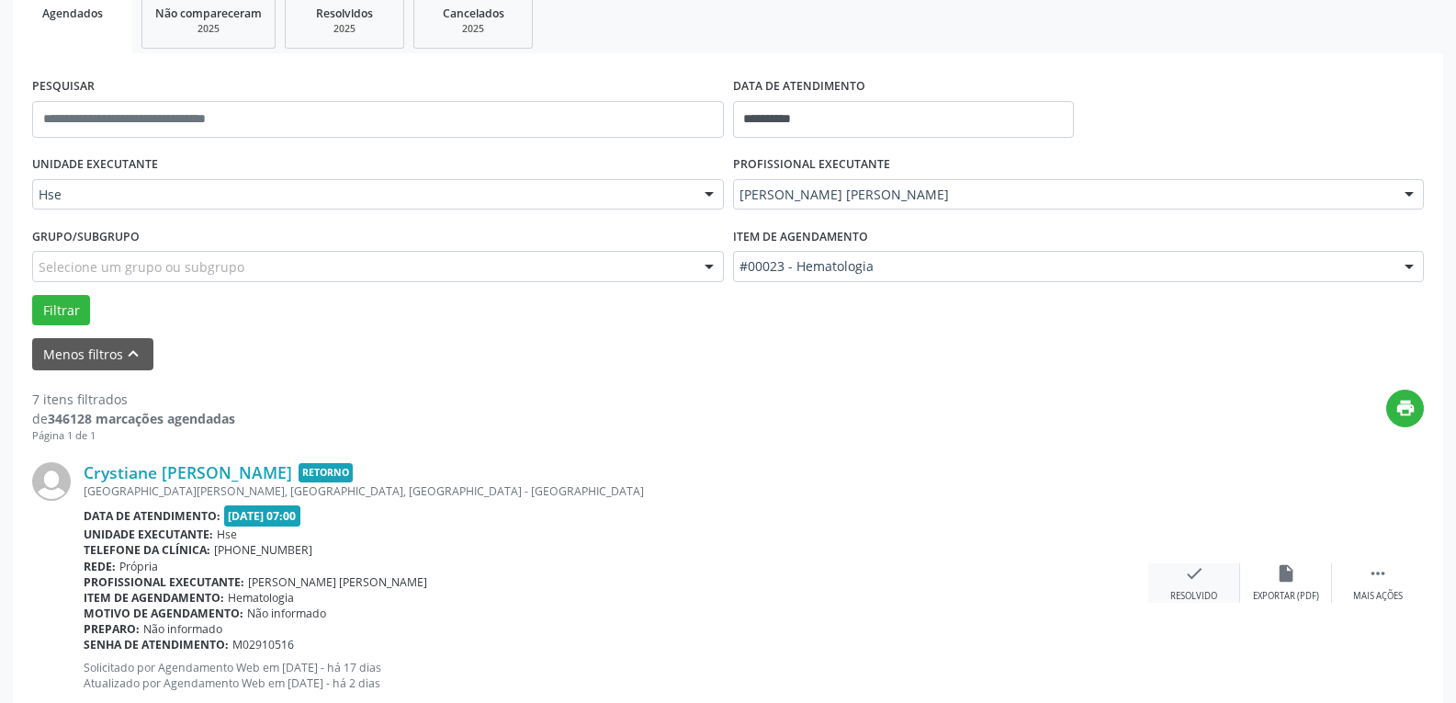
click at [1195, 596] on div "Resolvido" at bounding box center [1193, 596] width 47 height 13
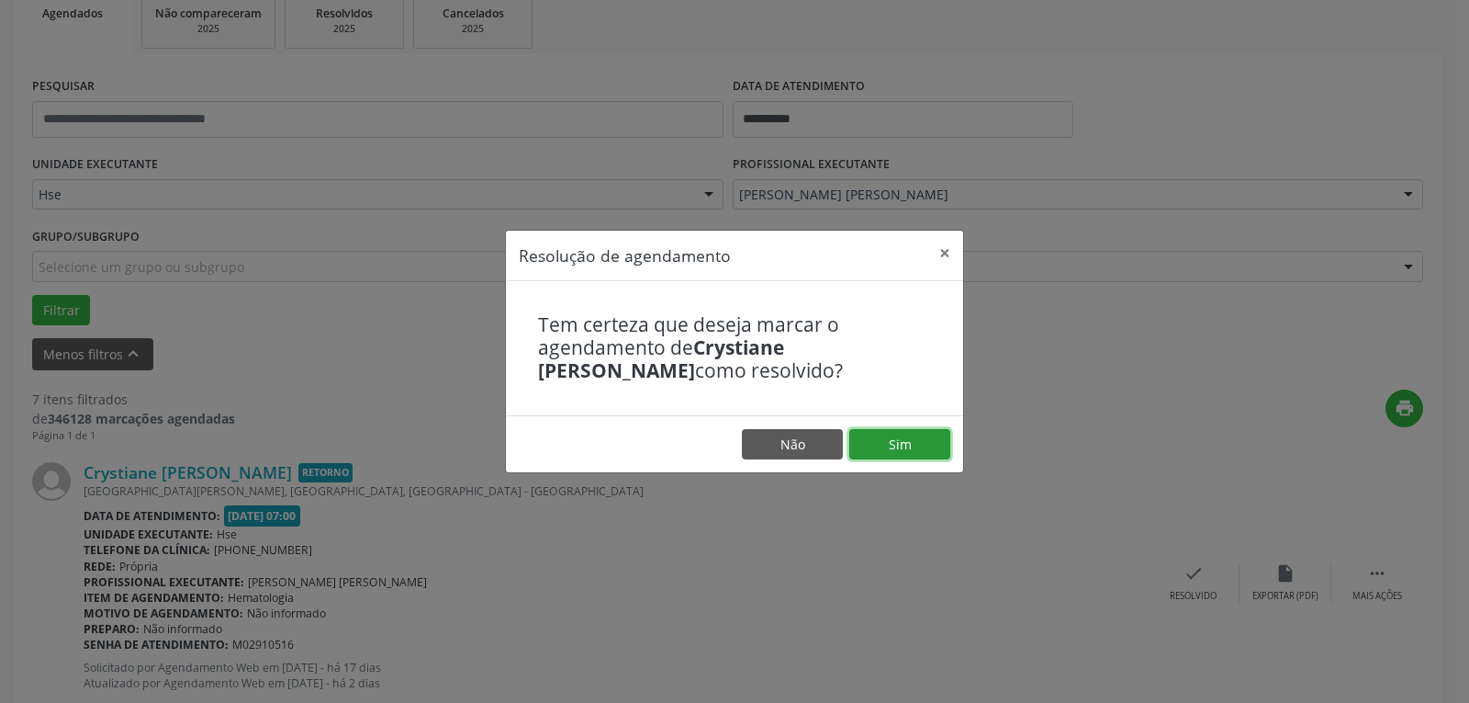
click at [930, 456] on button "Sim" at bounding box center [899, 444] width 101 height 31
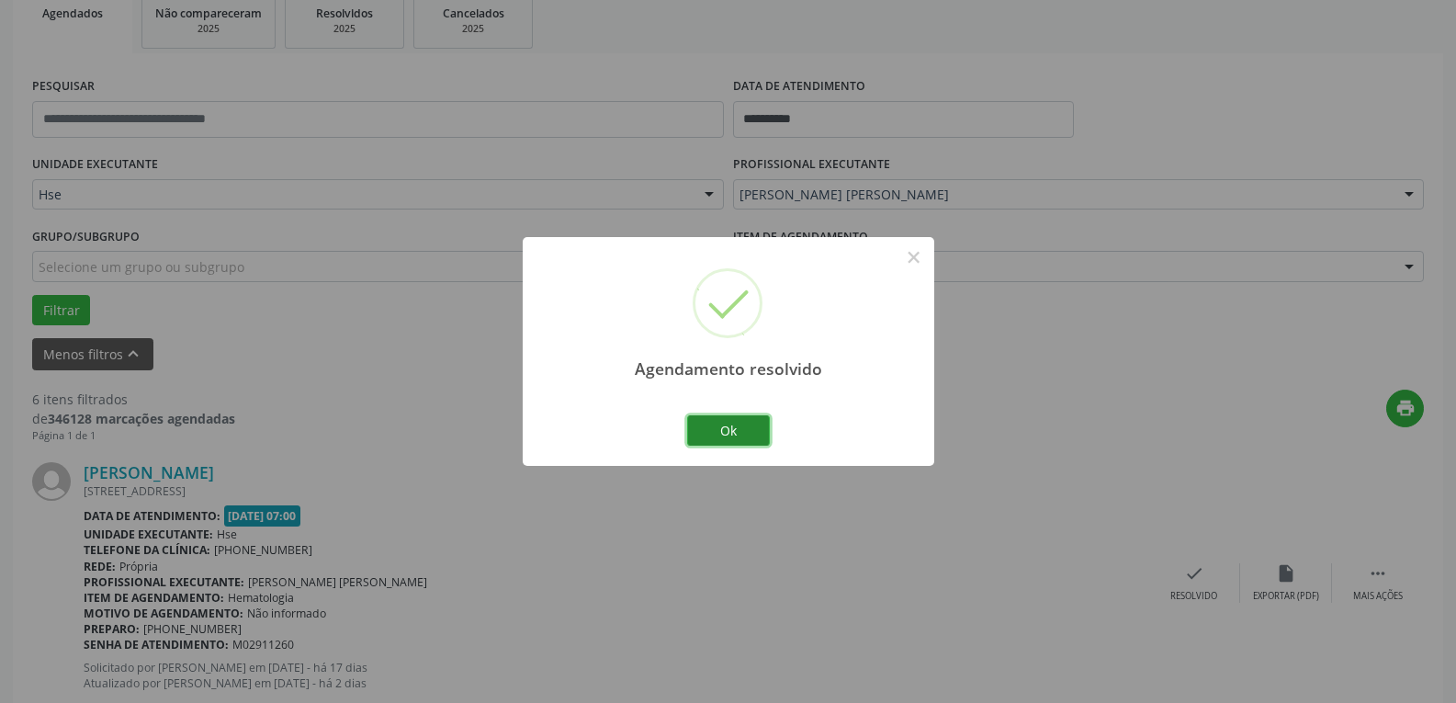
click at [737, 423] on button "Ok" at bounding box center [728, 430] width 83 height 31
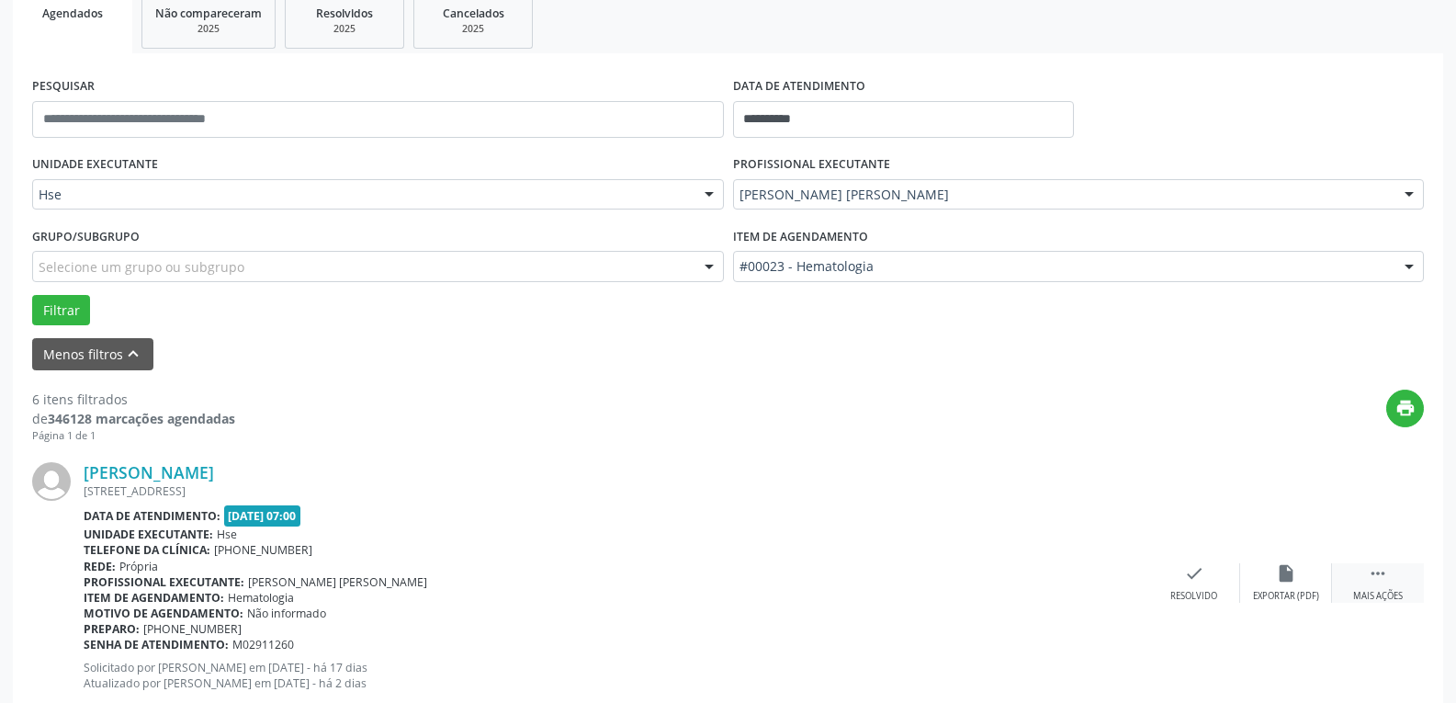
click at [1376, 583] on icon "" at bounding box center [1377, 573] width 20 height 20
click at [1268, 604] on div "[PERSON_NAME] [STREET_ADDRESS] Data de atendimento: [DATE] 07:00 Unidade execut…" at bounding box center [727, 583] width 1391 height 280
click at [1282, 576] on icon "alarm_off" at bounding box center [1286, 573] width 20 height 20
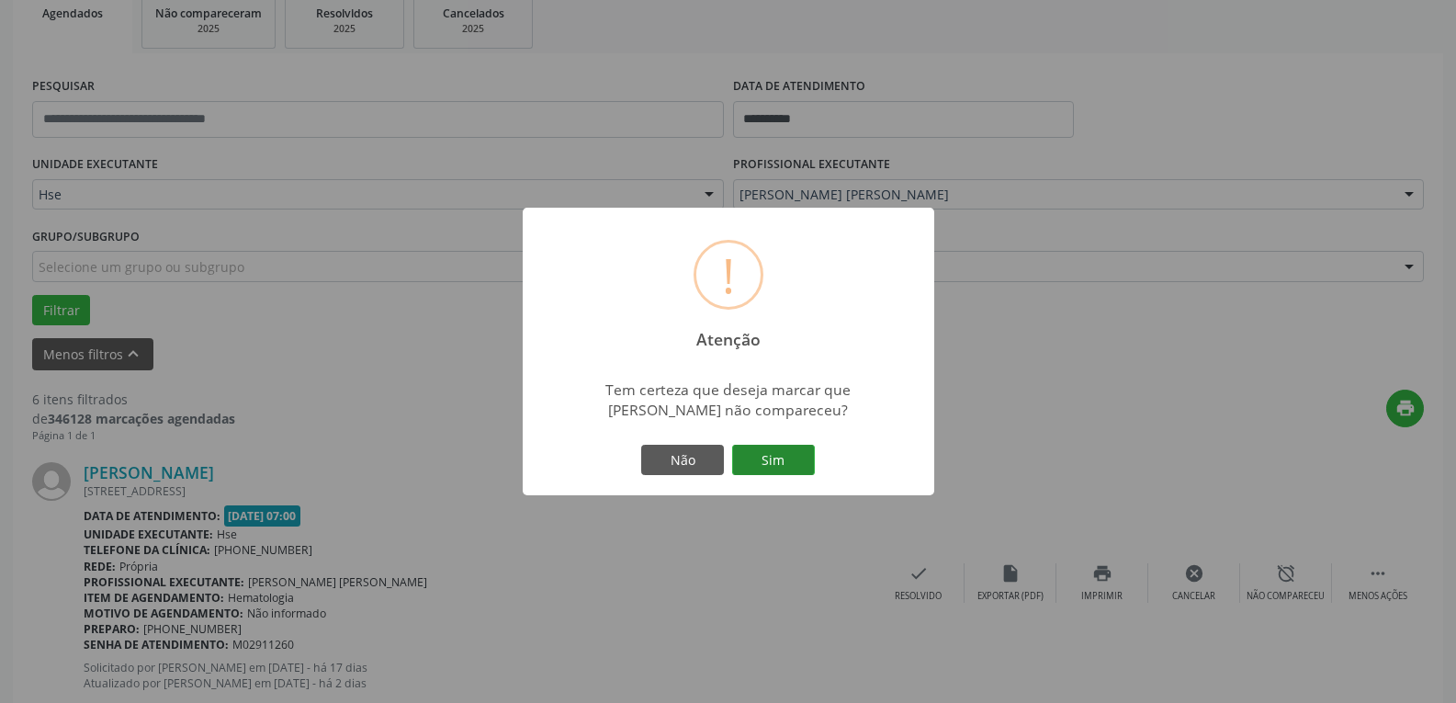
click at [810, 467] on button "Sim" at bounding box center [773, 459] width 83 height 31
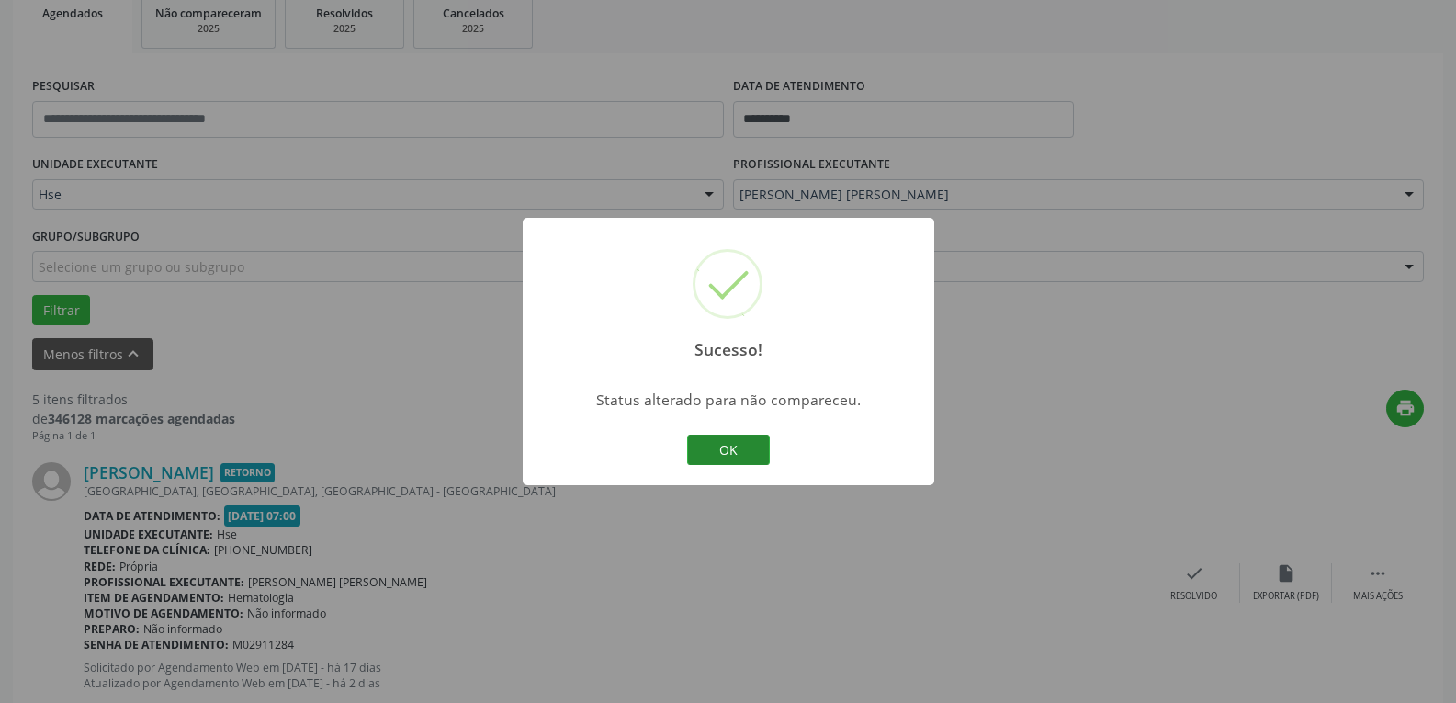
click at [737, 448] on button "OK" at bounding box center [728, 449] width 83 height 31
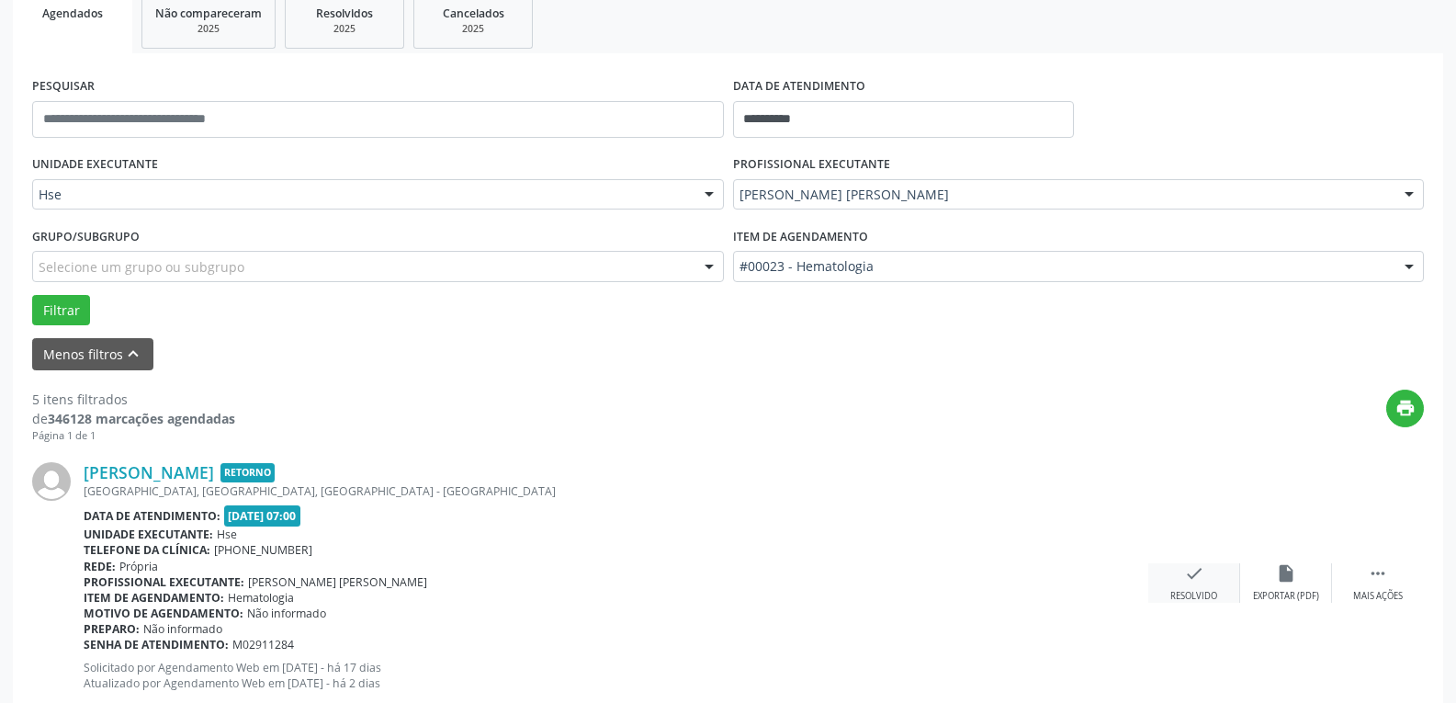
click at [1198, 589] on div "check Resolvido" at bounding box center [1194, 582] width 92 height 39
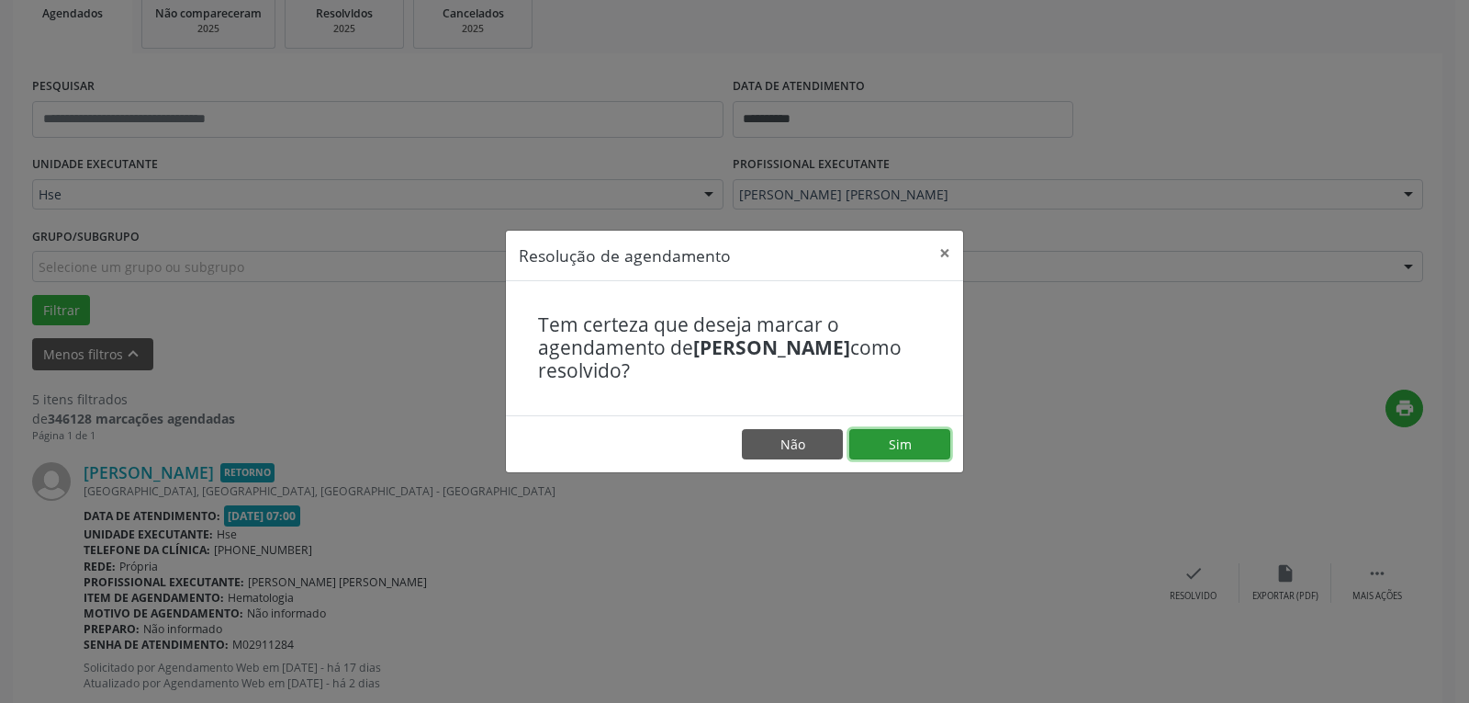
click at [946, 444] on button "Sim" at bounding box center [899, 444] width 101 height 31
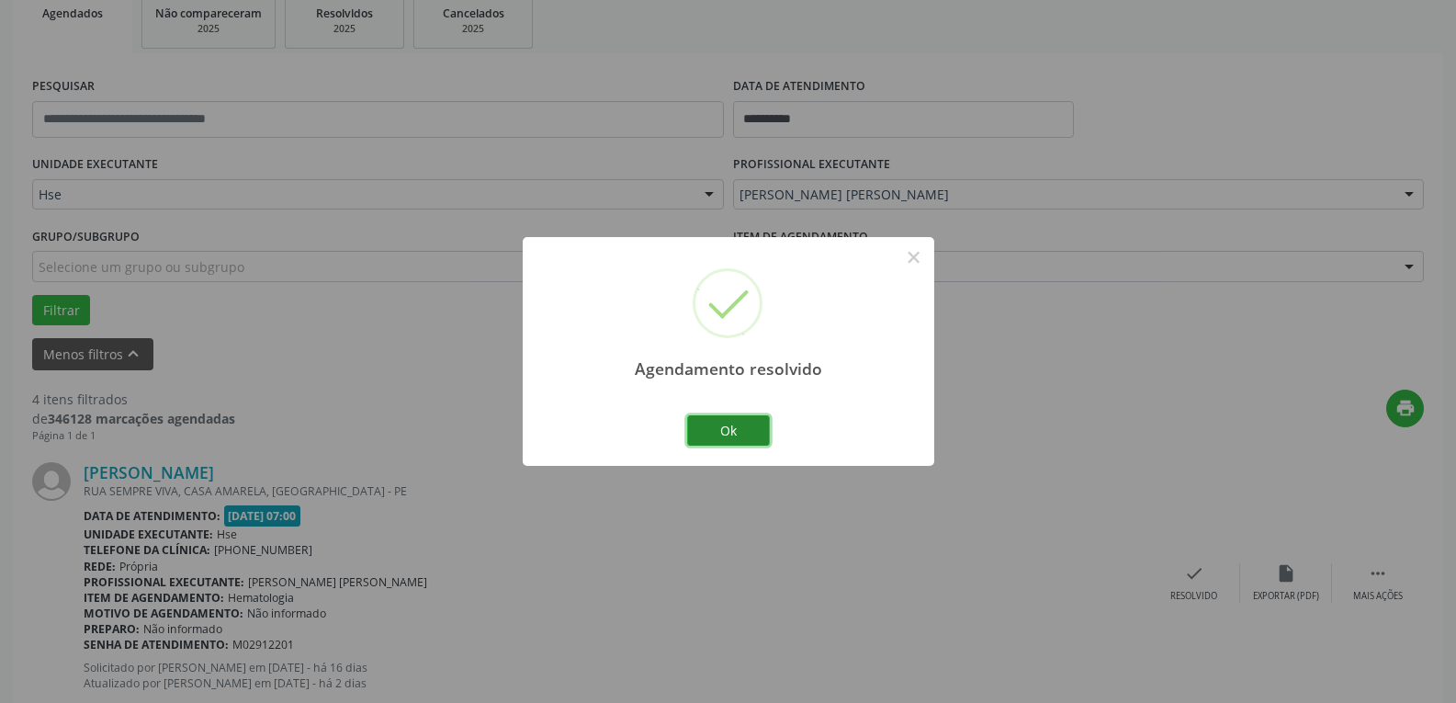
click at [724, 415] on button "Ok" at bounding box center [728, 430] width 83 height 31
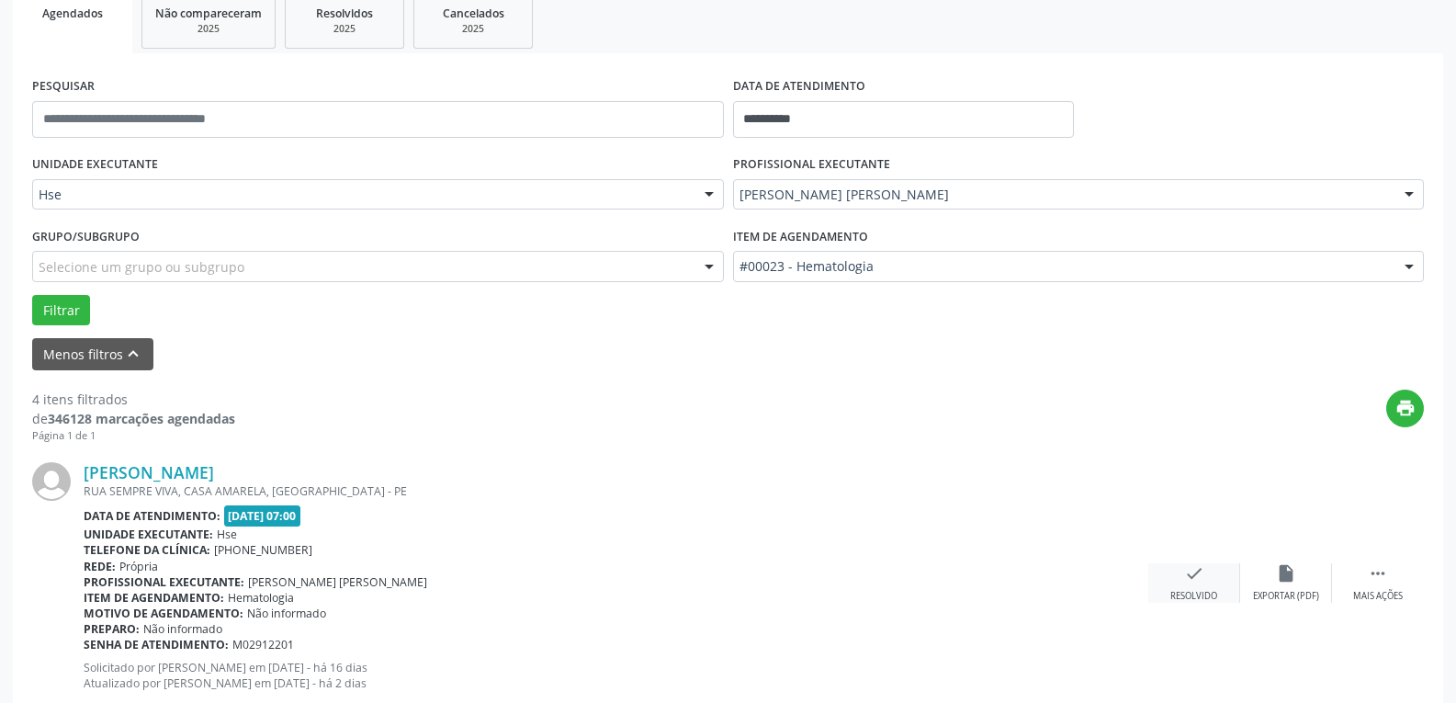
click at [1195, 582] on icon "check" at bounding box center [1194, 573] width 20 height 20
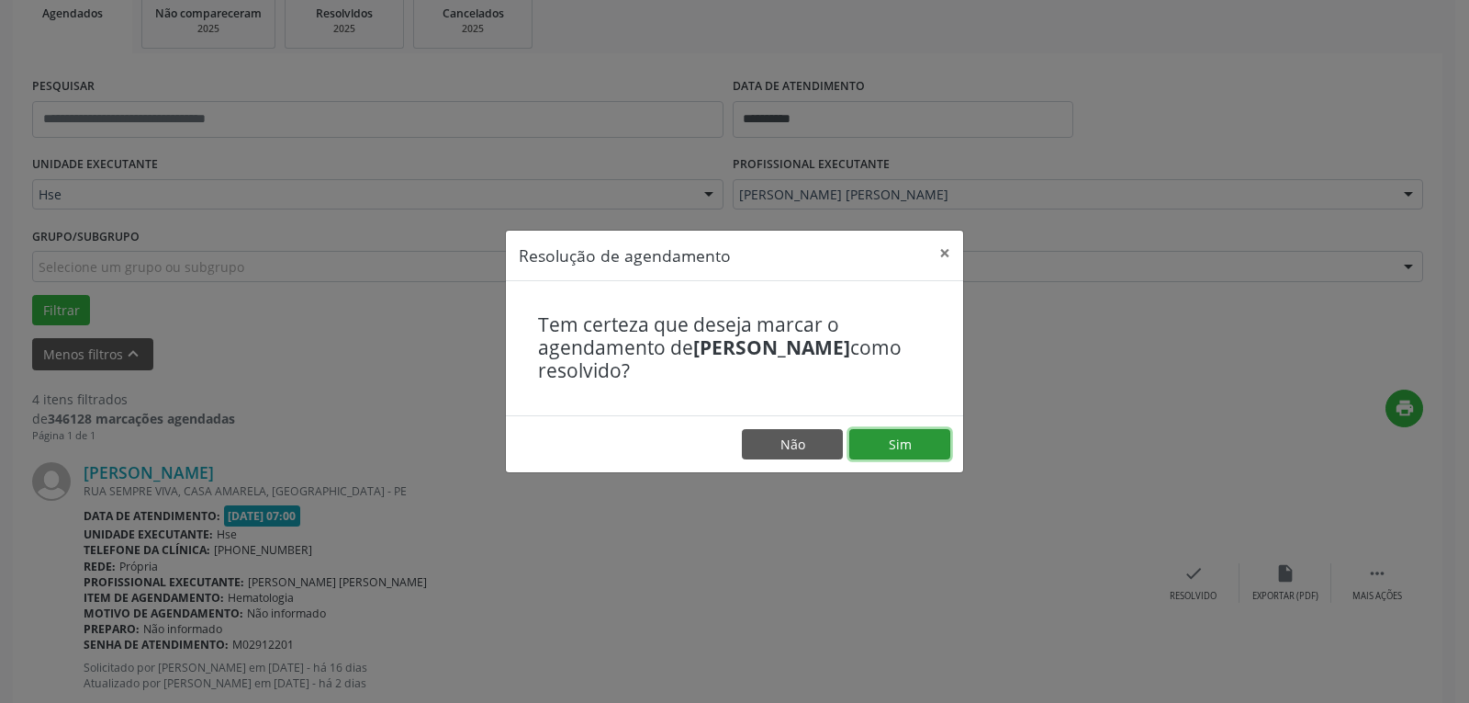
click at [932, 440] on button "Sim" at bounding box center [899, 444] width 101 height 31
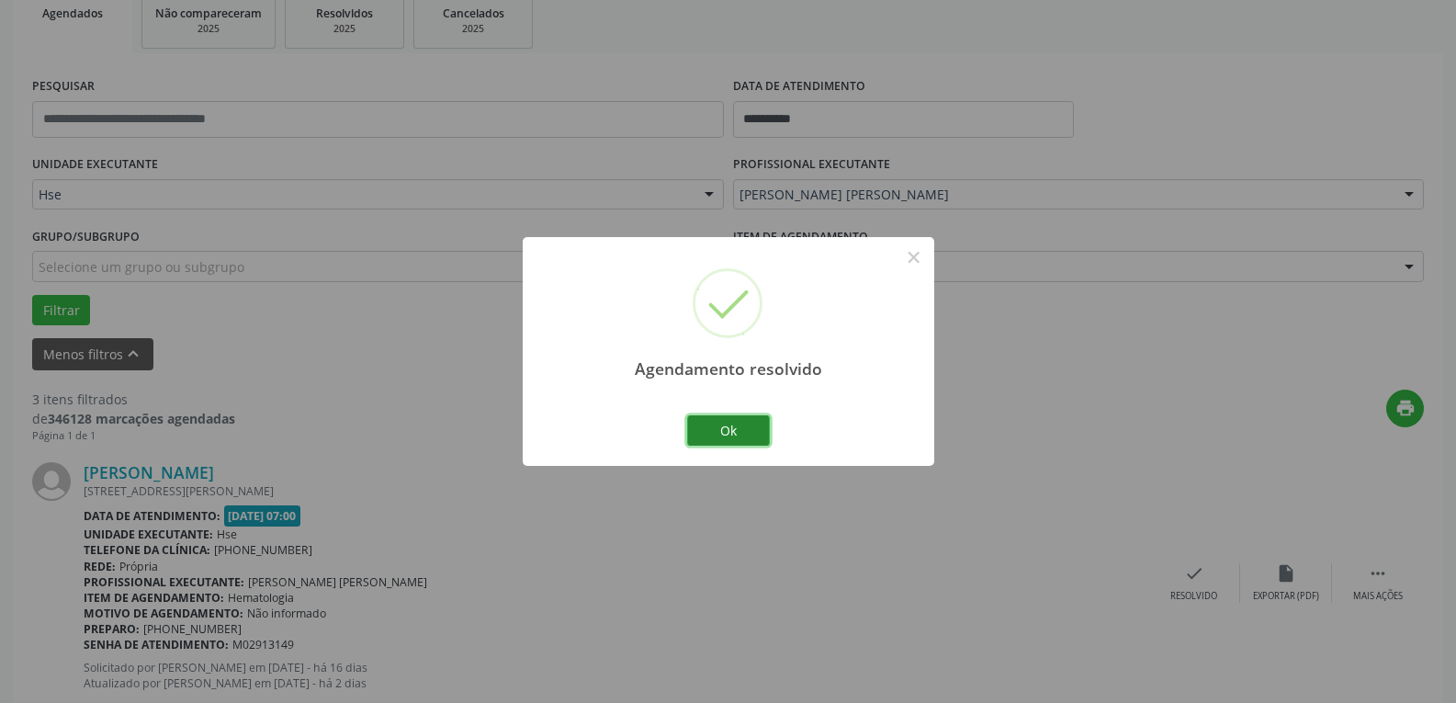
click at [737, 422] on button "Ok" at bounding box center [728, 430] width 83 height 31
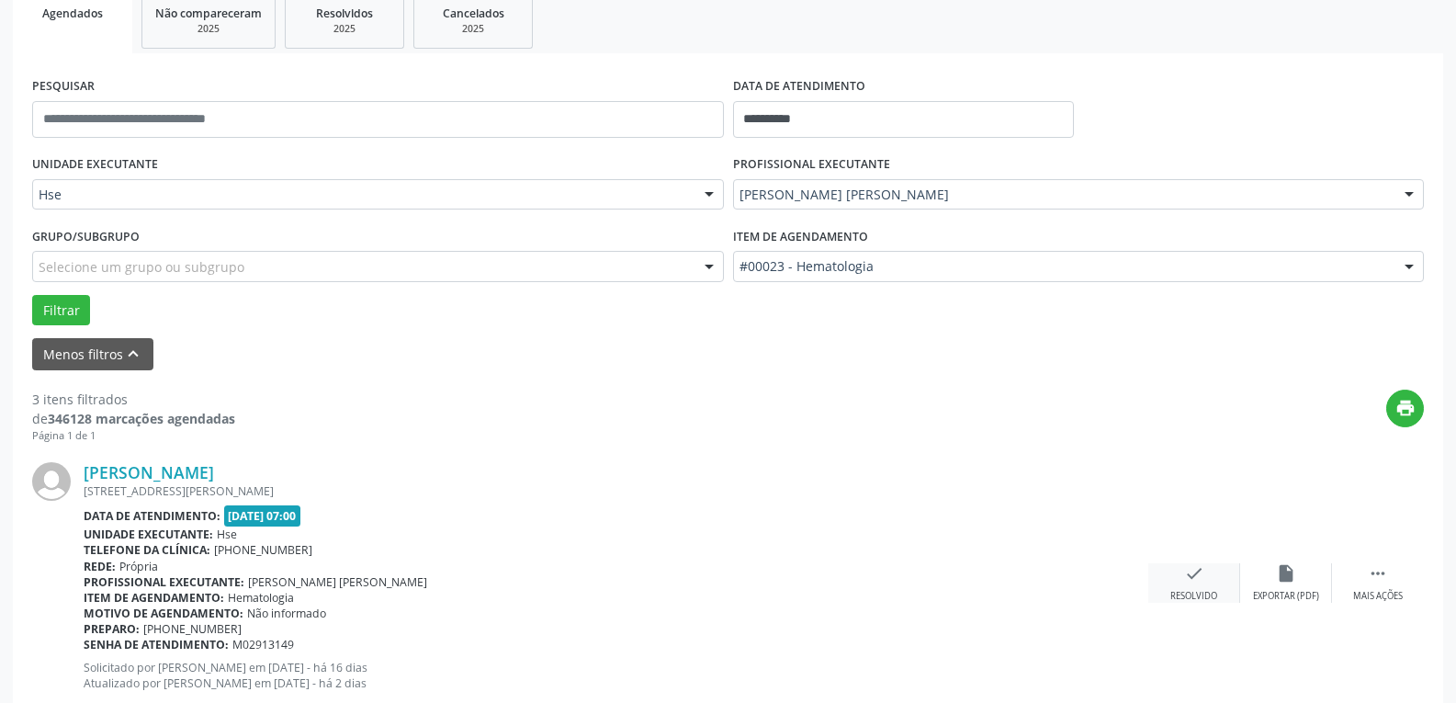
click at [1179, 579] on div "check Resolvido" at bounding box center [1194, 582] width 92 height 39
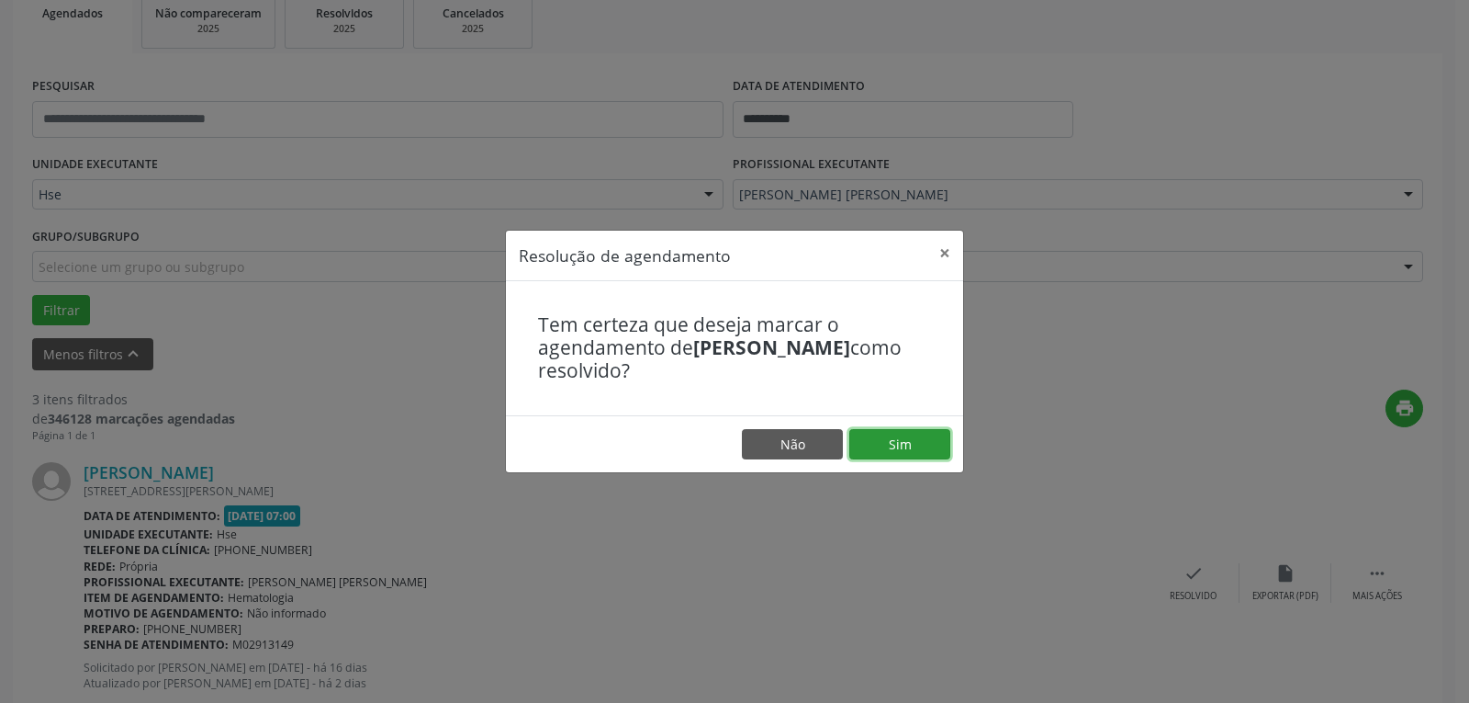
click at [919, 448] on button "Sim" at bounding box center [899, 444] width 101 height 31
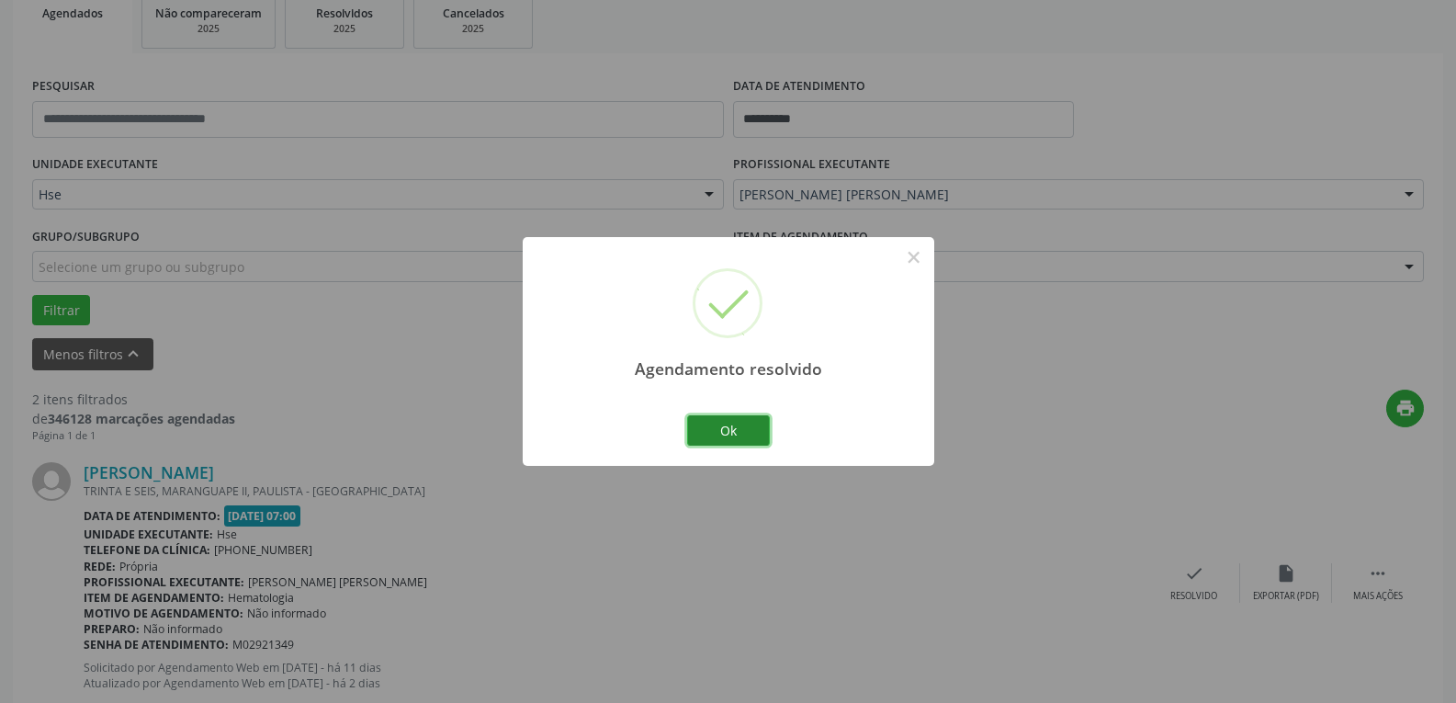
click at [761, 434] on button "Ok" at bounding box center [728, 430] width 83 height 31
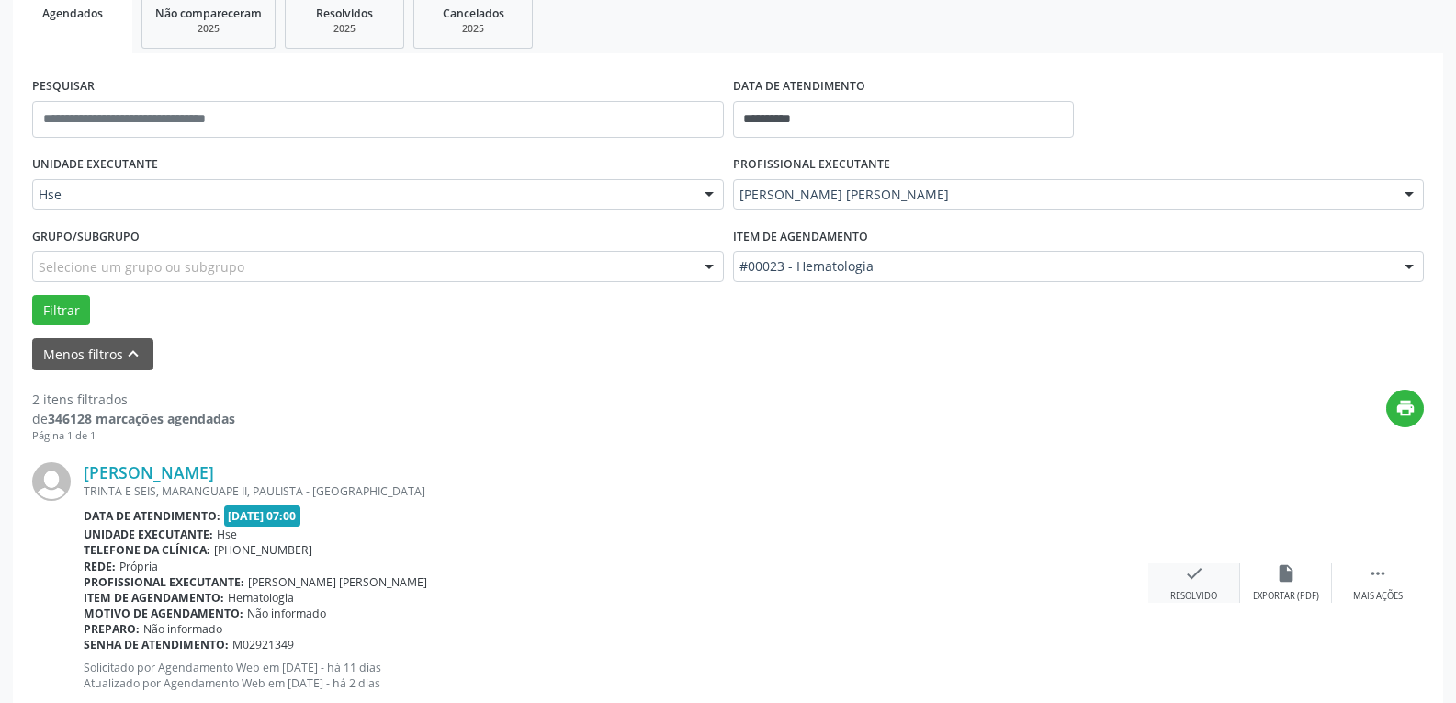
click at [1190, 587] on div "check Resolvido" at bounding box center [1194, 582] width 92 height 39
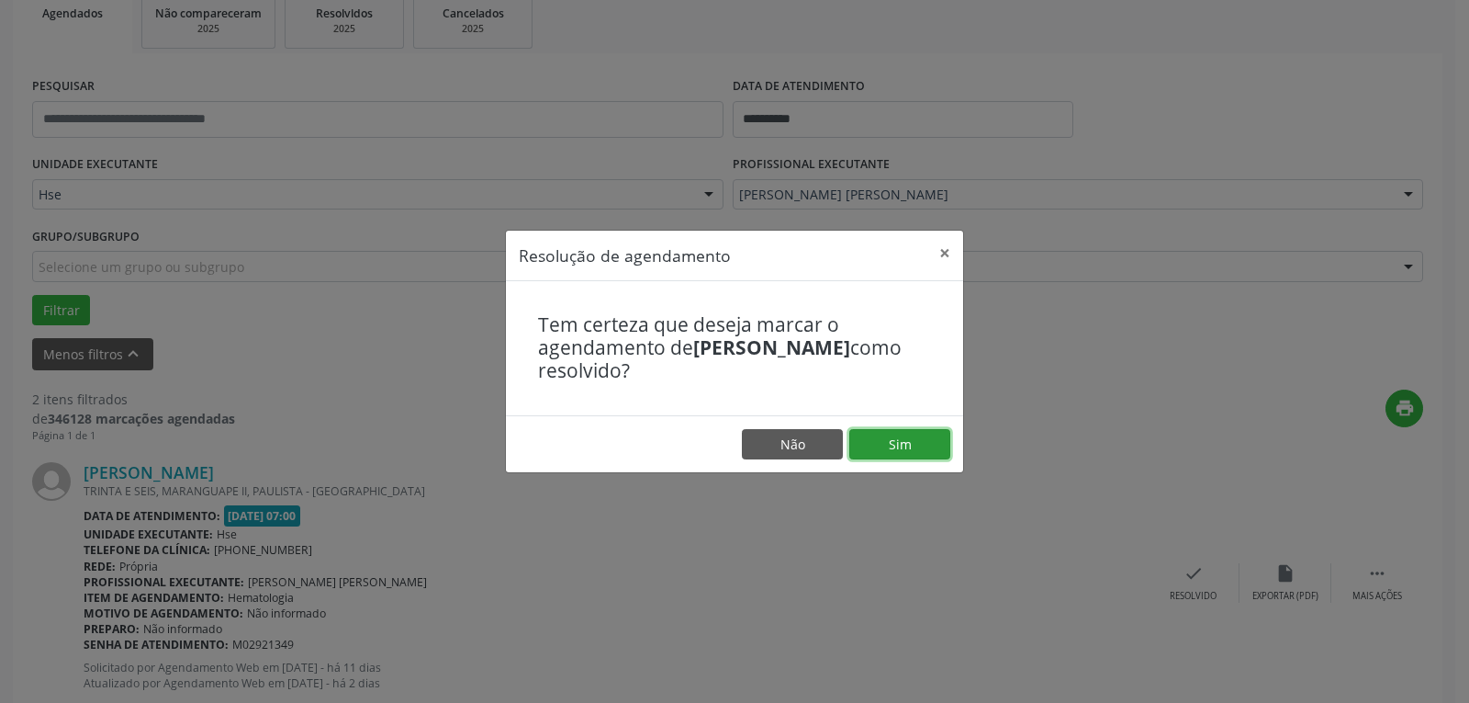
click at [920, 452] on button "Sim" at bounding box center [899, 444] width 101 height 31
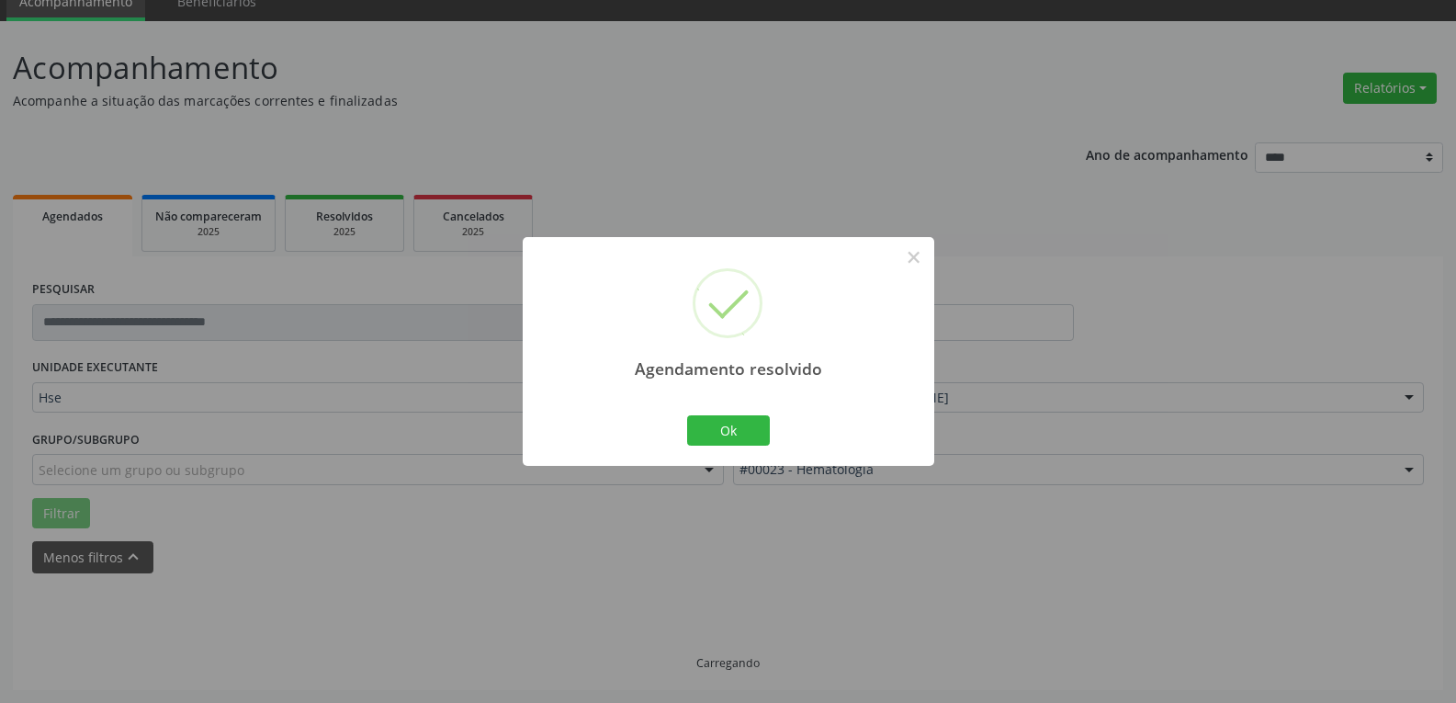
scroll to position [99, 0]
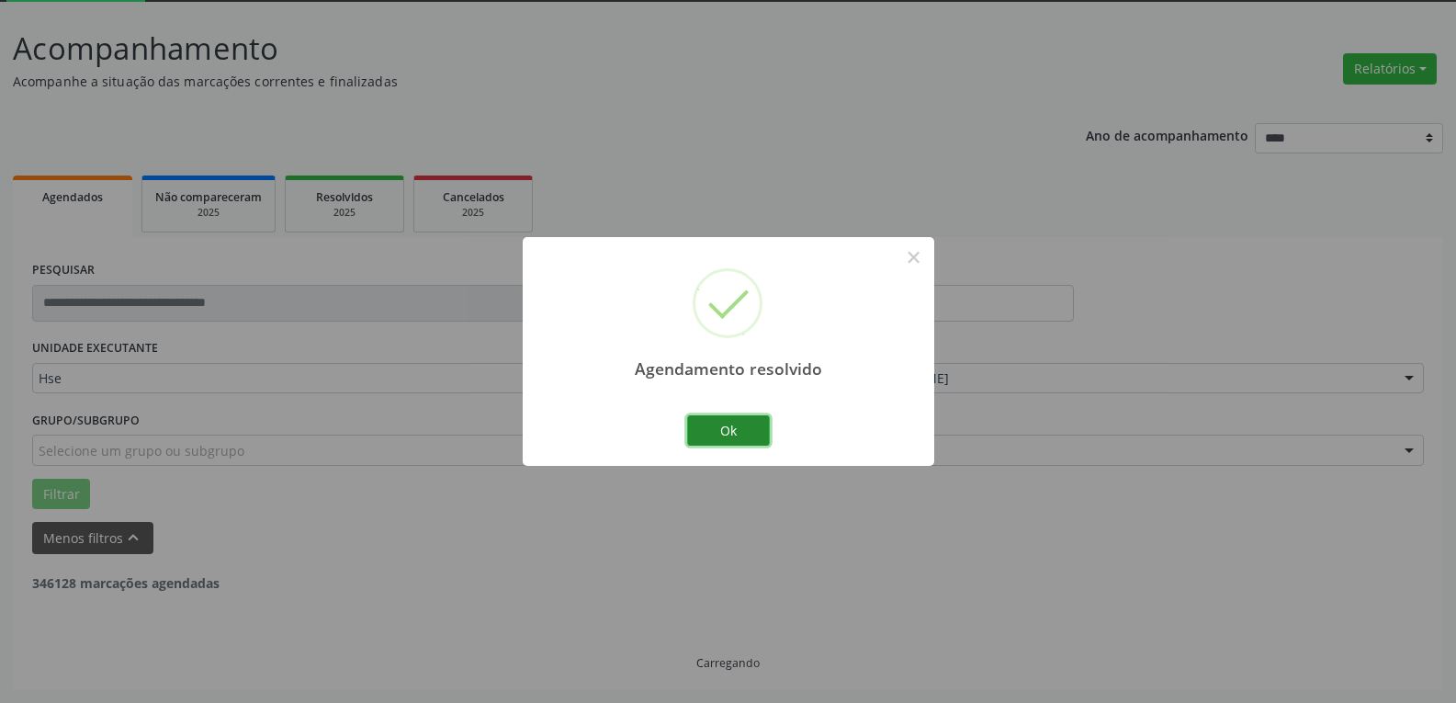
click at [746, 440] on button "Ok" at bounding box center [728, 430] width 83 height 31
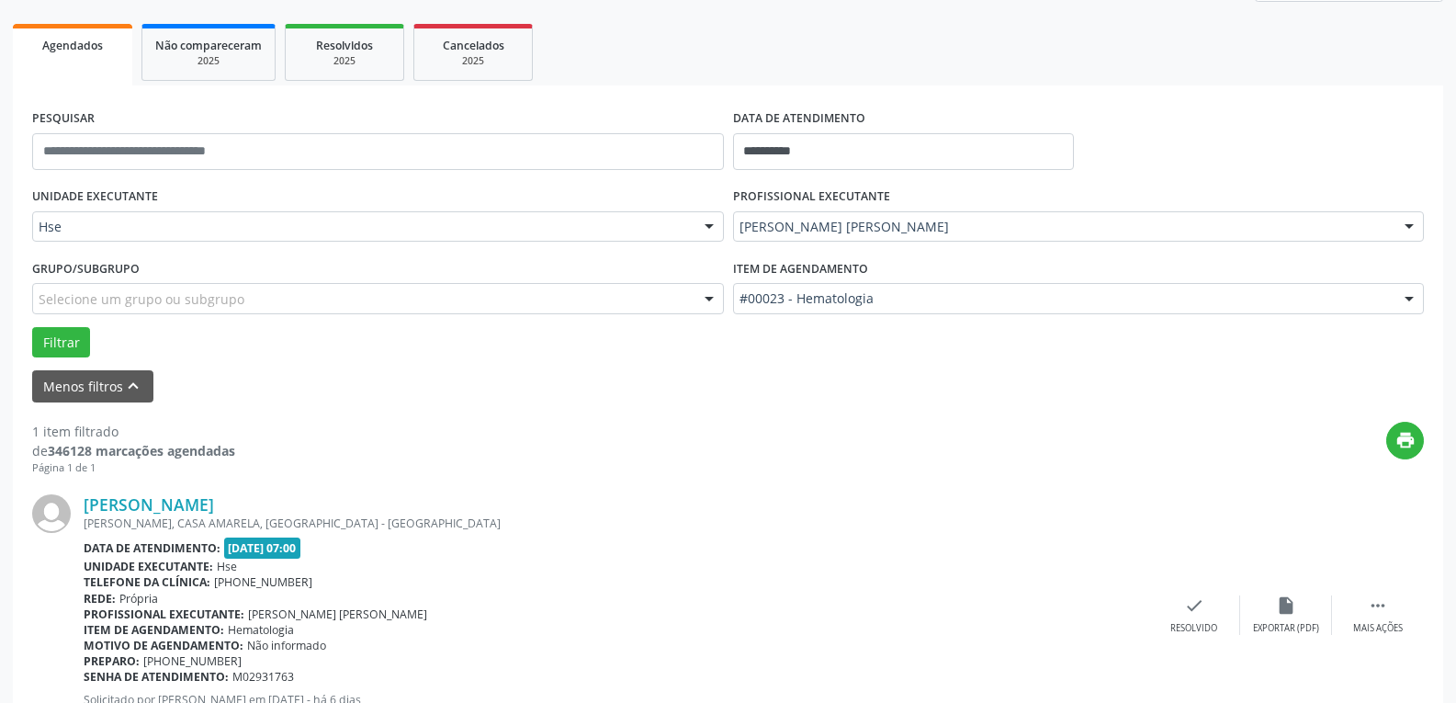
scroll to position [335, 0]
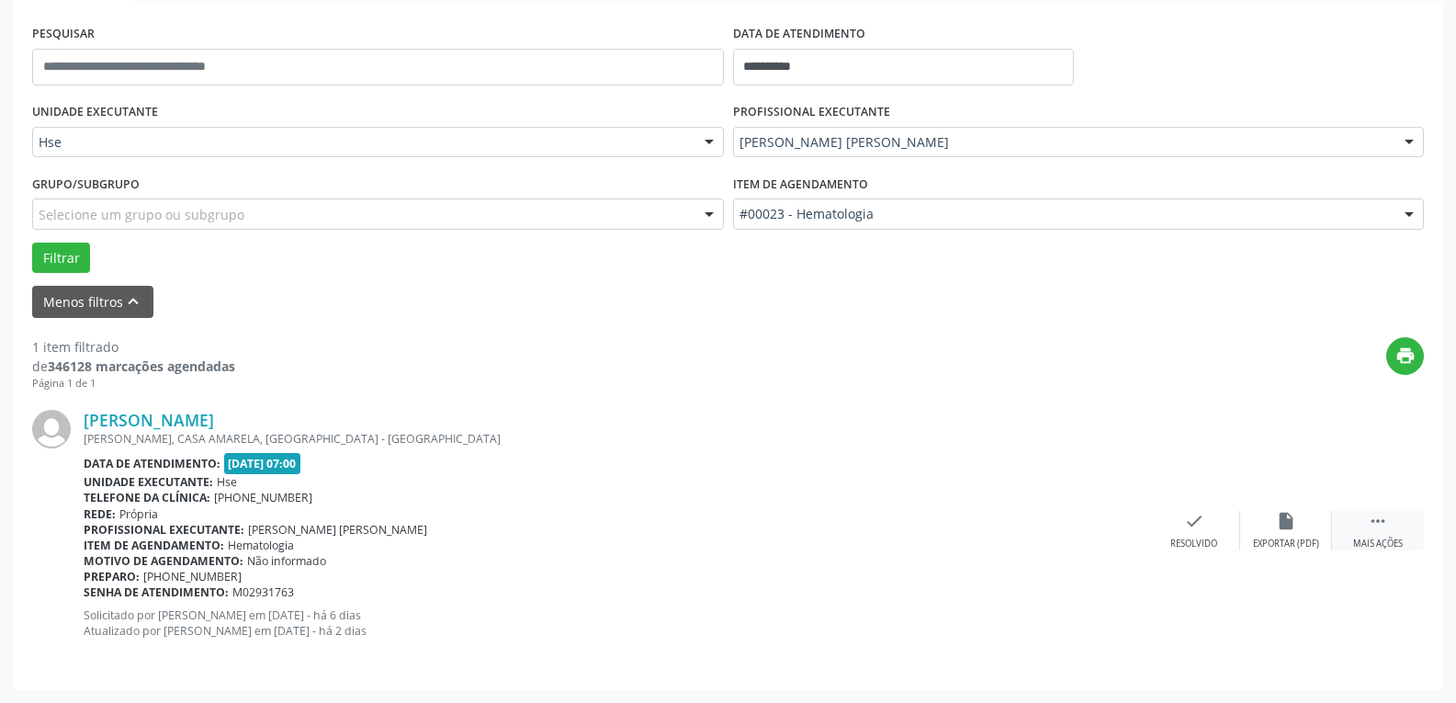
click at [1349, 546] on div " Mais ações" at bounding box center [1378, 530] width 92 height 39
click at [1288, 525] on icon "alarm_off" at bounding box center [1286, 521] width 20 height 20
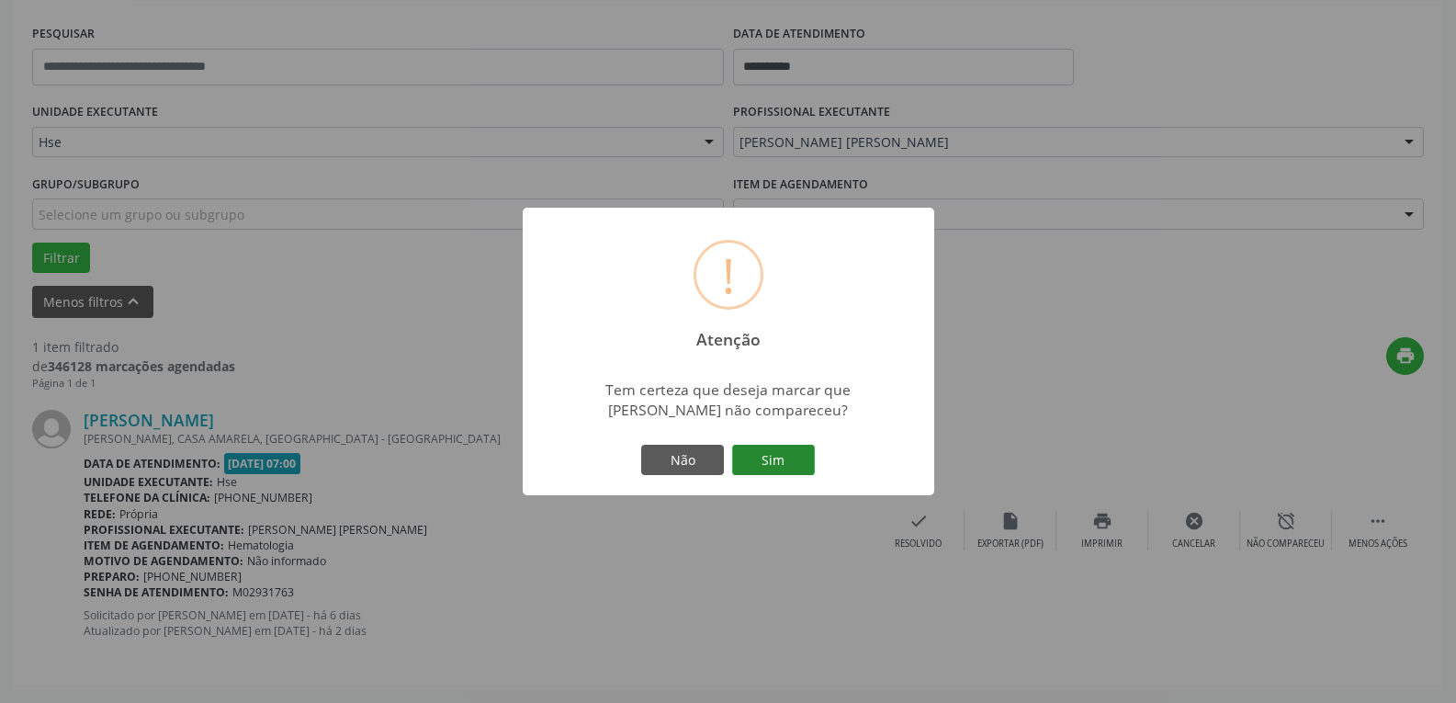
click at [808, 470] on button "Sim" at bounding box center [773, 459] width 83 height 31
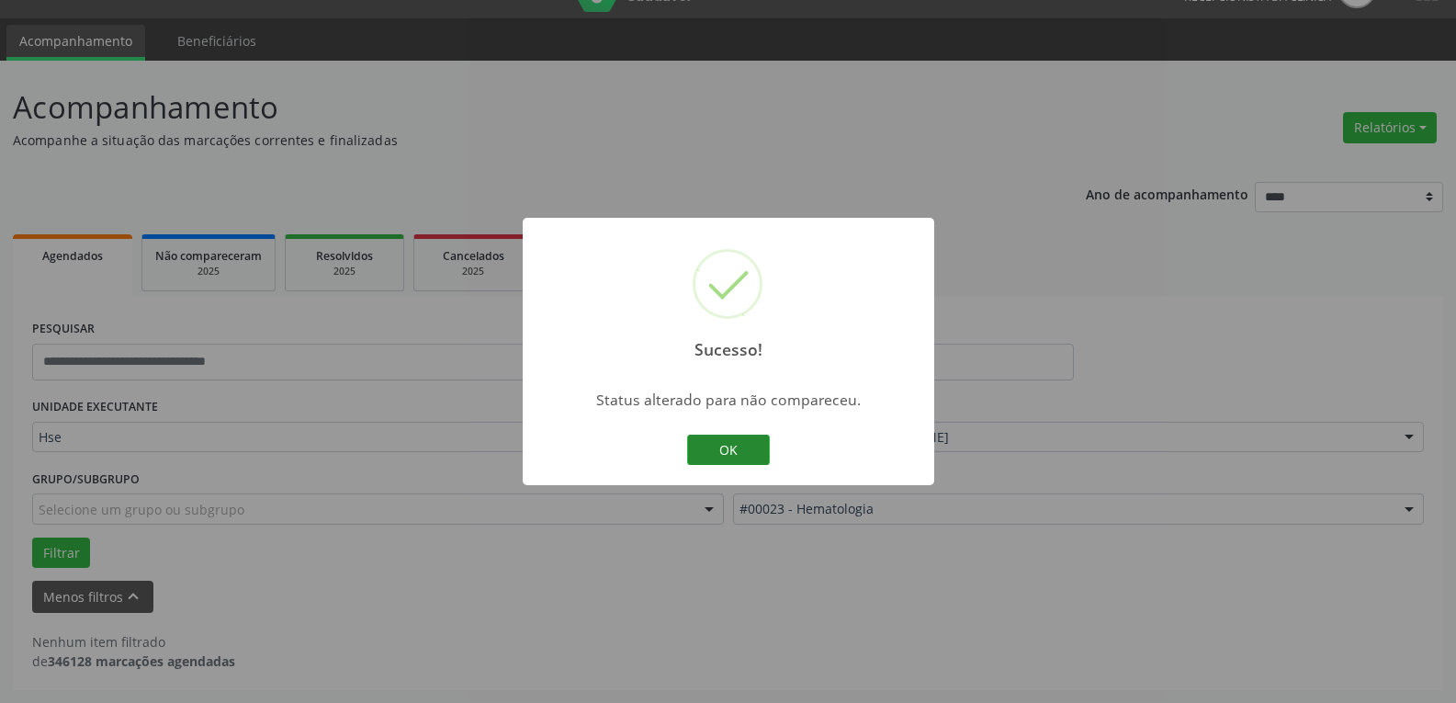
click at [735, 443] on button "OK" at bounding box center [728, 449] width 83 height 31
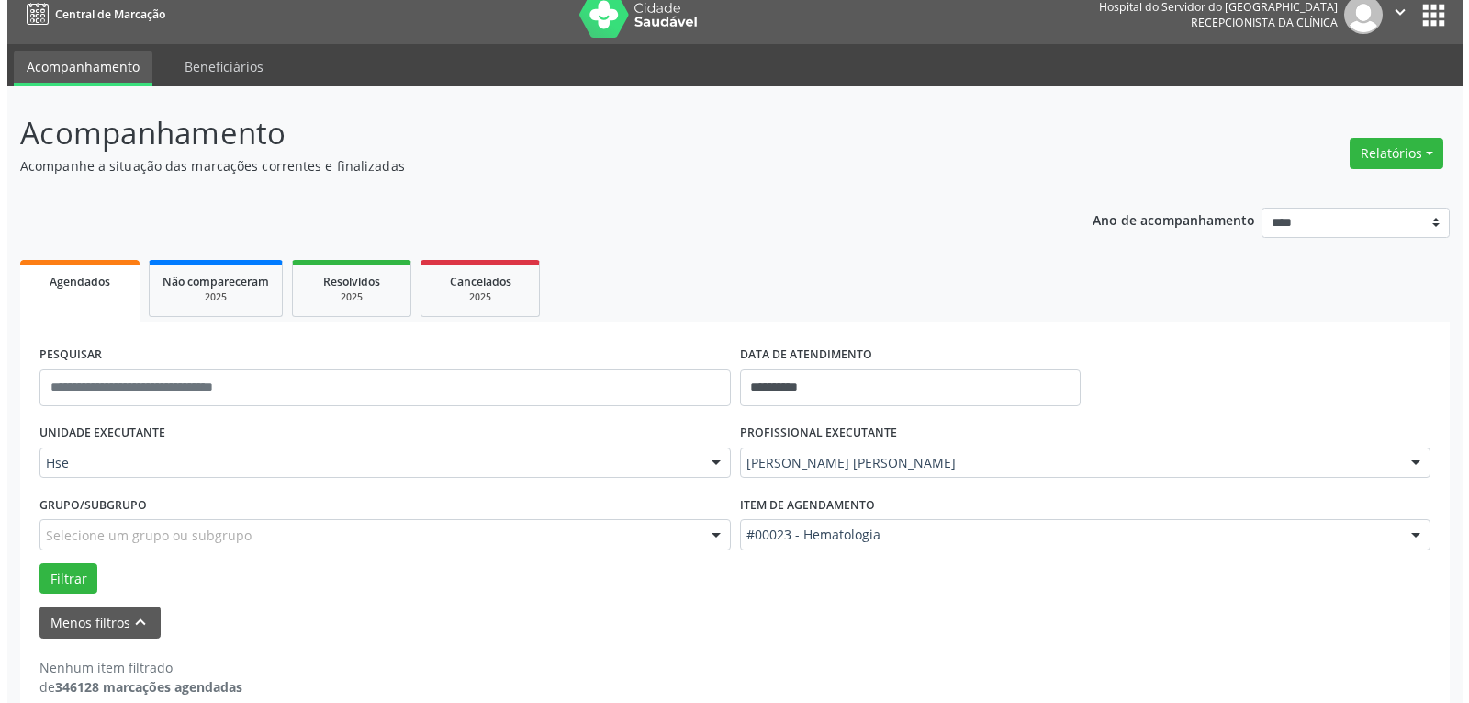
scroll to position [0, 0]
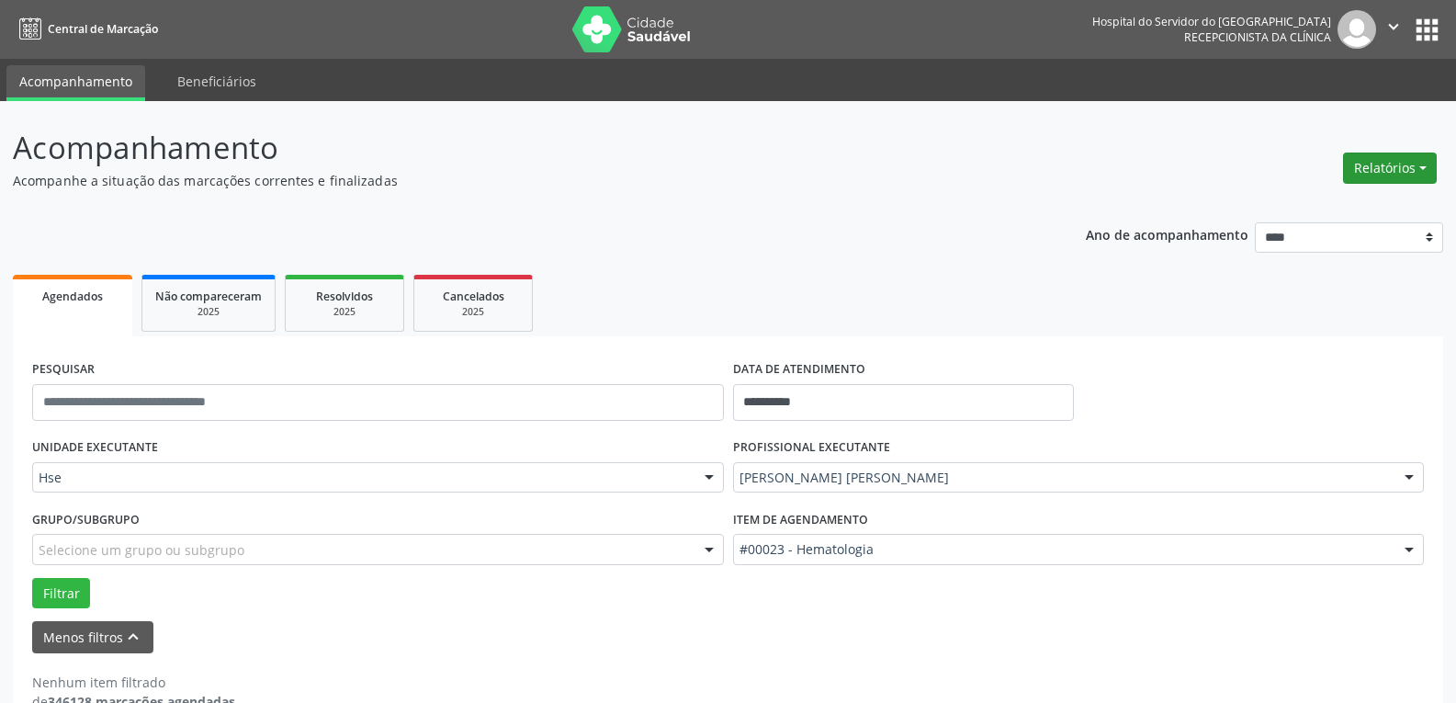
click at [1393, 156] on button "Relatórios" at bounding box center [1390, 167] width 94 height 31
click at [1365, 221] on link "Procedimentos realizados" at bounding box center [1338, 233] width 197 height 26
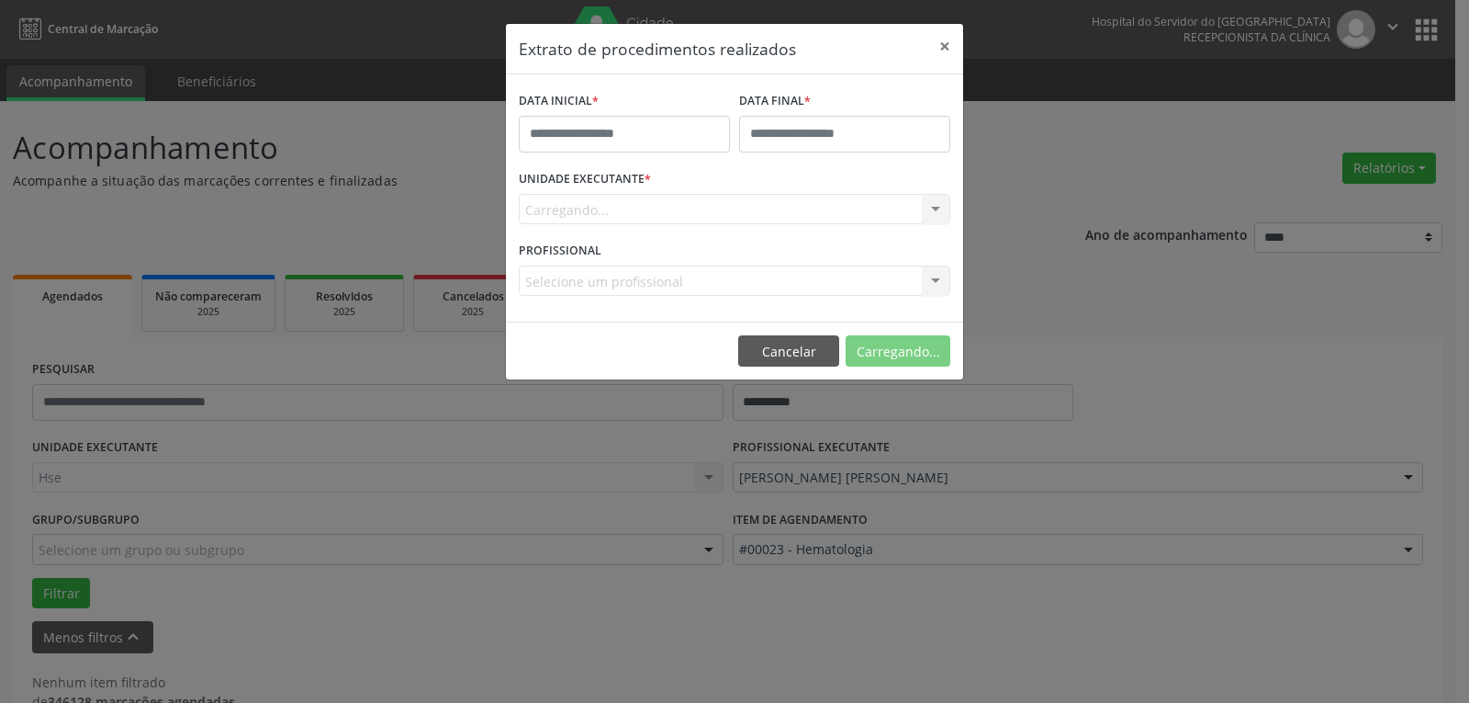
click at [1381, 166] on div "Extrato de procedimentos realizados × DATA INICIAL * DATA FINAL * UNIDADE EXECU…" at bounding box center [734, 351] width 1469 height 703
click at [848, 352] on button "Gerar planilha" at bounding box center [895, 350] width 110 height 31
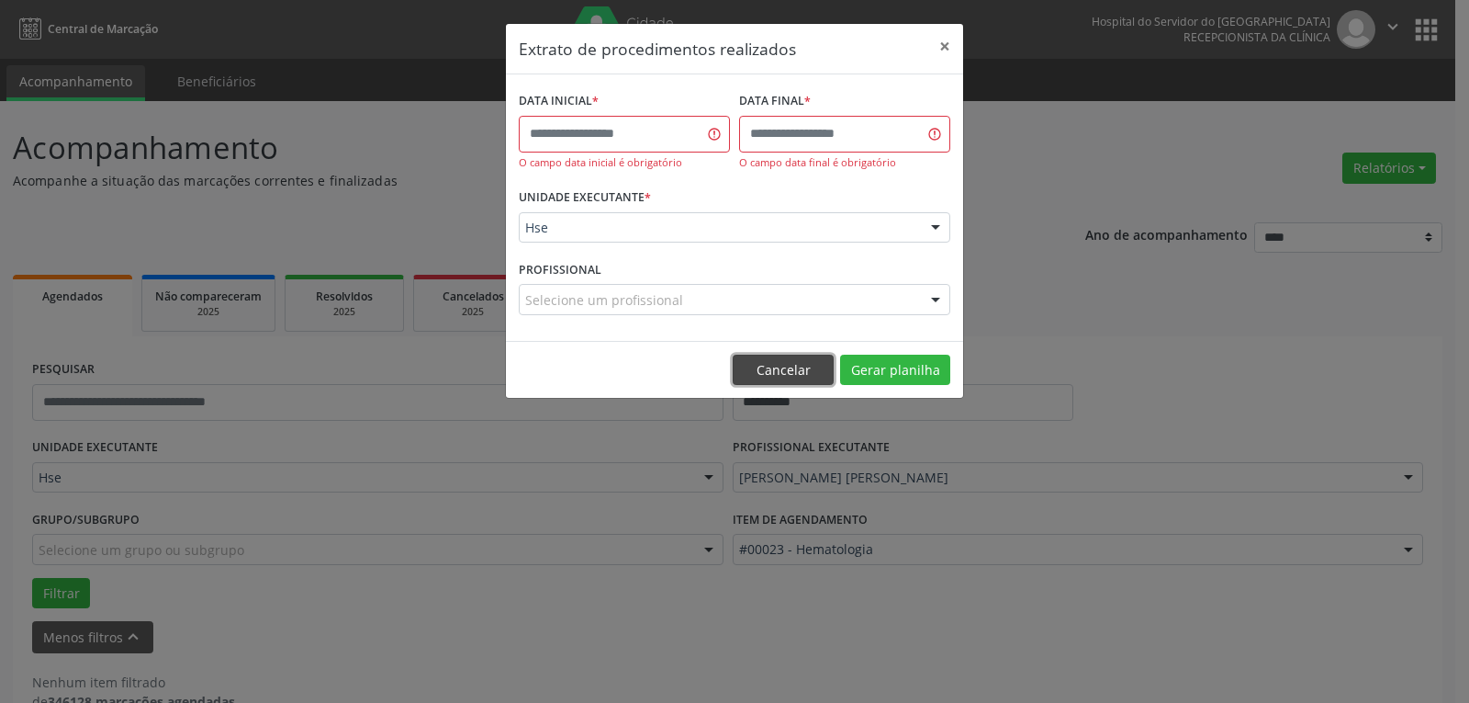
drag, startPoint x: 774, startPoint y: 376, endPoint x: 1019, endPoint y: 413, distance: 248.1
click at [774, 377] on button "Cancelar" at bounding box center [783, 369] width 101 height 31
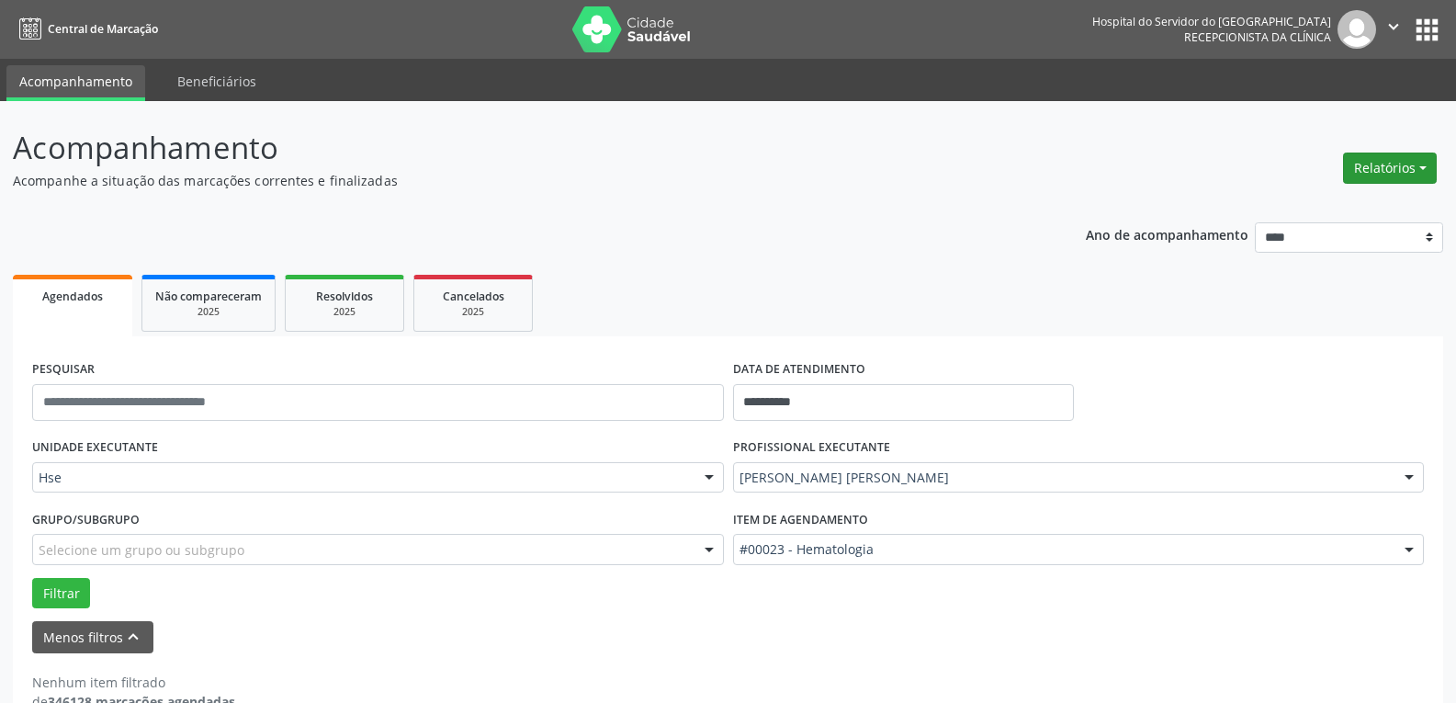
click at [1367, 176] on button "Relatórios" at bounding box center [1390, 167] width 94 height 31
click at [1314, 209] on link "Agendamentos" at bounding box center [1338, 208] width 197 height 26
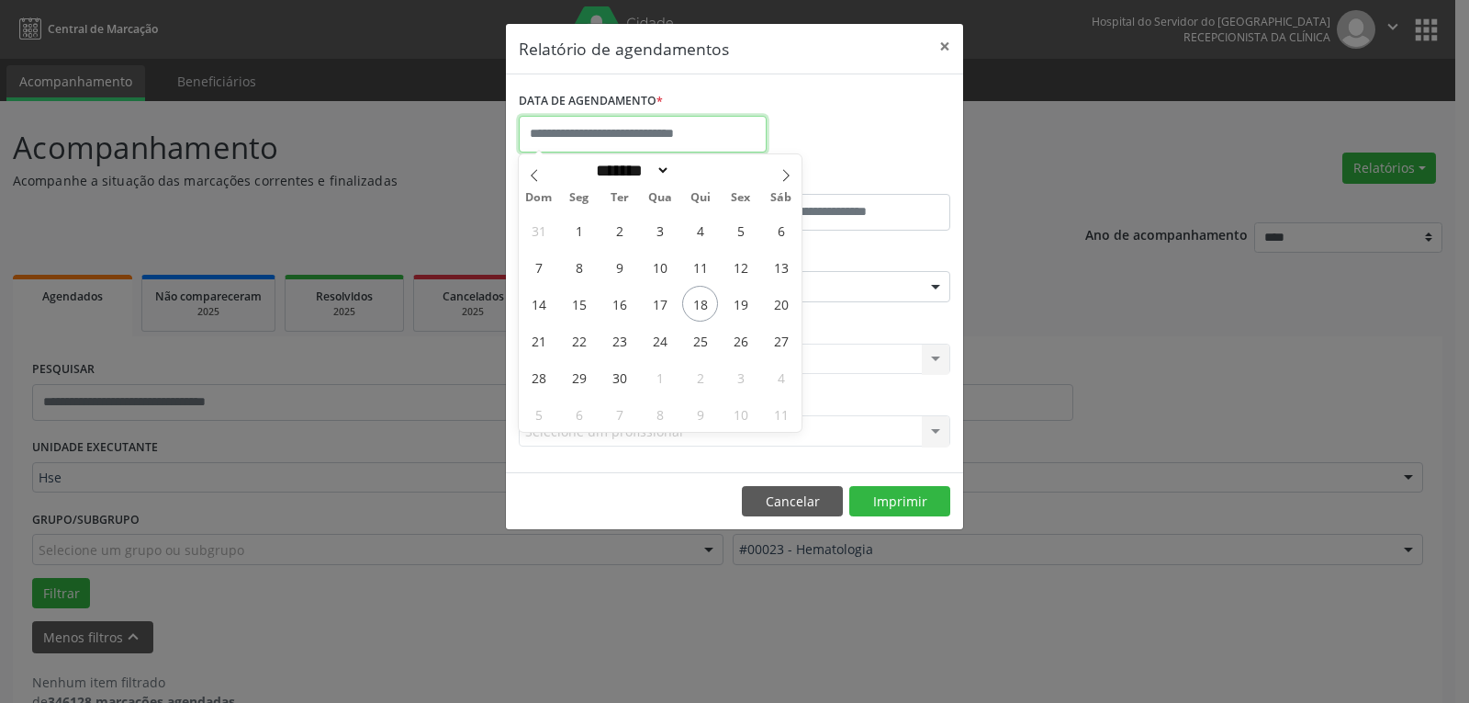
click at [614, 136] on input "text" at bounding box center [643, 134] width 248 height 37
click at [568, 338] on span "22" at bounding box center [579, 340] width 36 height 36
type input "**********"
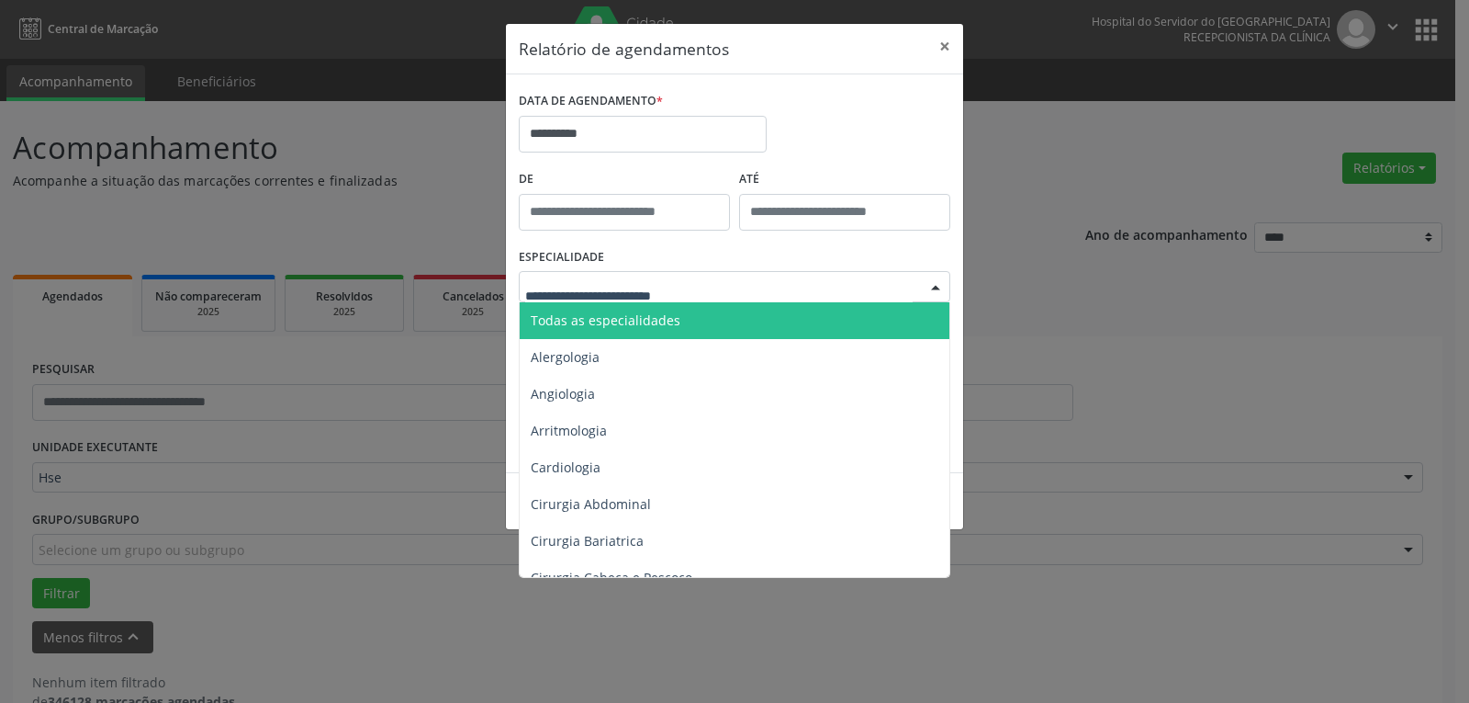
click at [602, 308] on span "Todas as especialidades" at bounding box center [736, 320] width 433 height 37
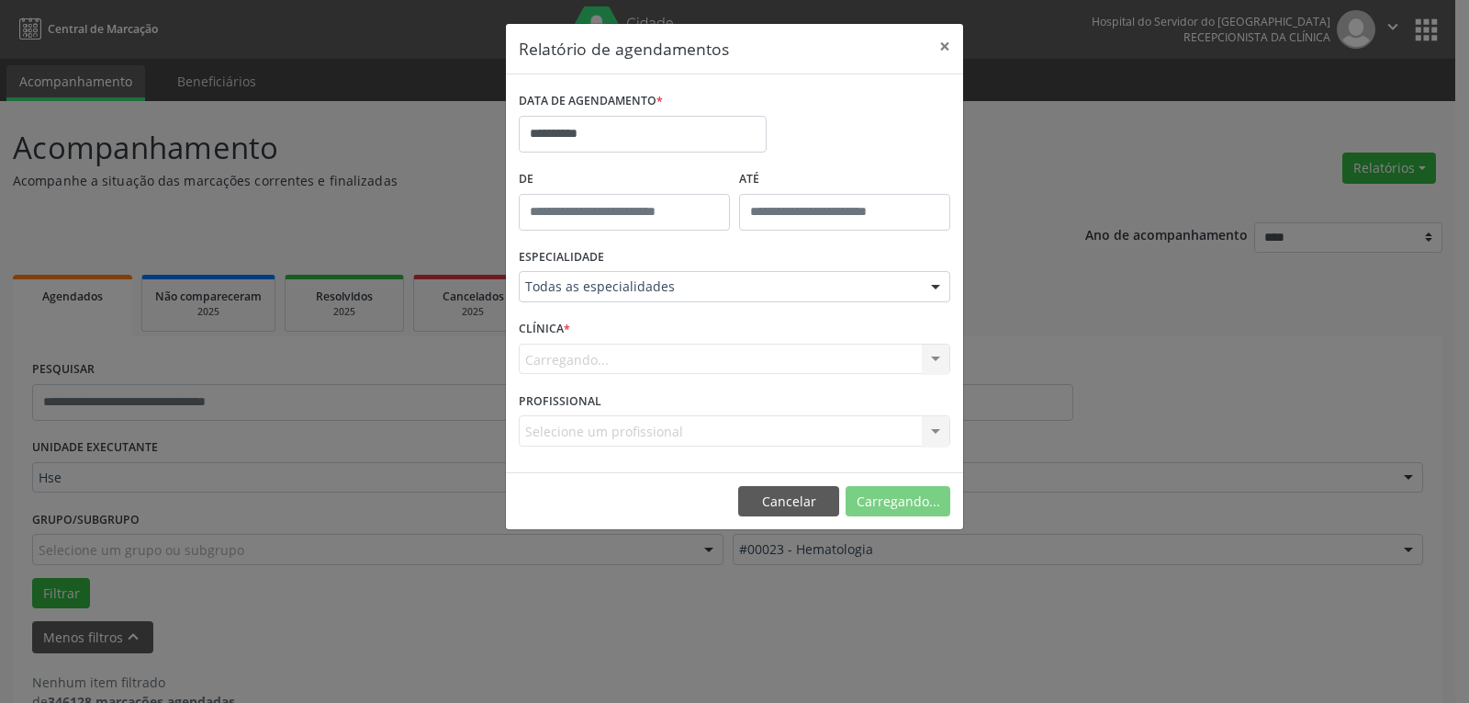
click at [594, 363] on div "Carregando... Hse Nenhum resultado encontrado para: " " Não há nenhuma opção pa…" at bounding box center [735, 358] width 432 height 31
click at [897, 509] on button "Imprimir" at bounding box center [899, 501] width 101 height 31
